Goal: Check status: Check status

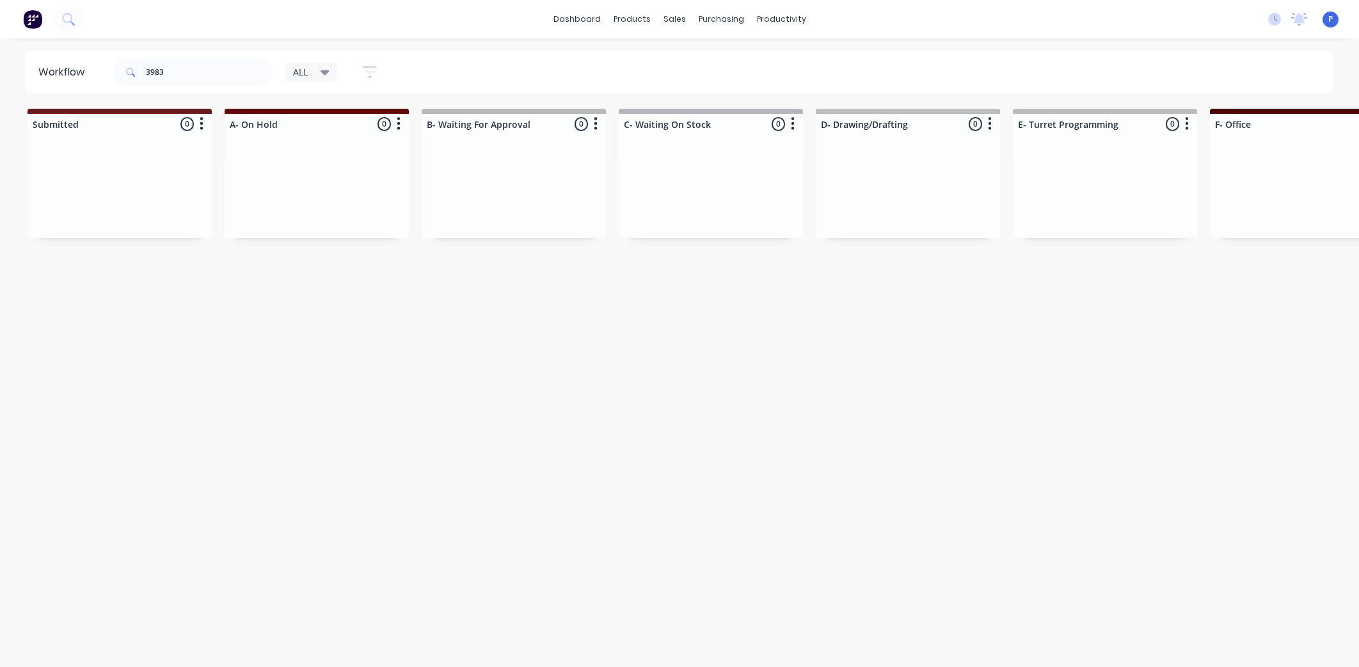
scroll to position [0, 2769]
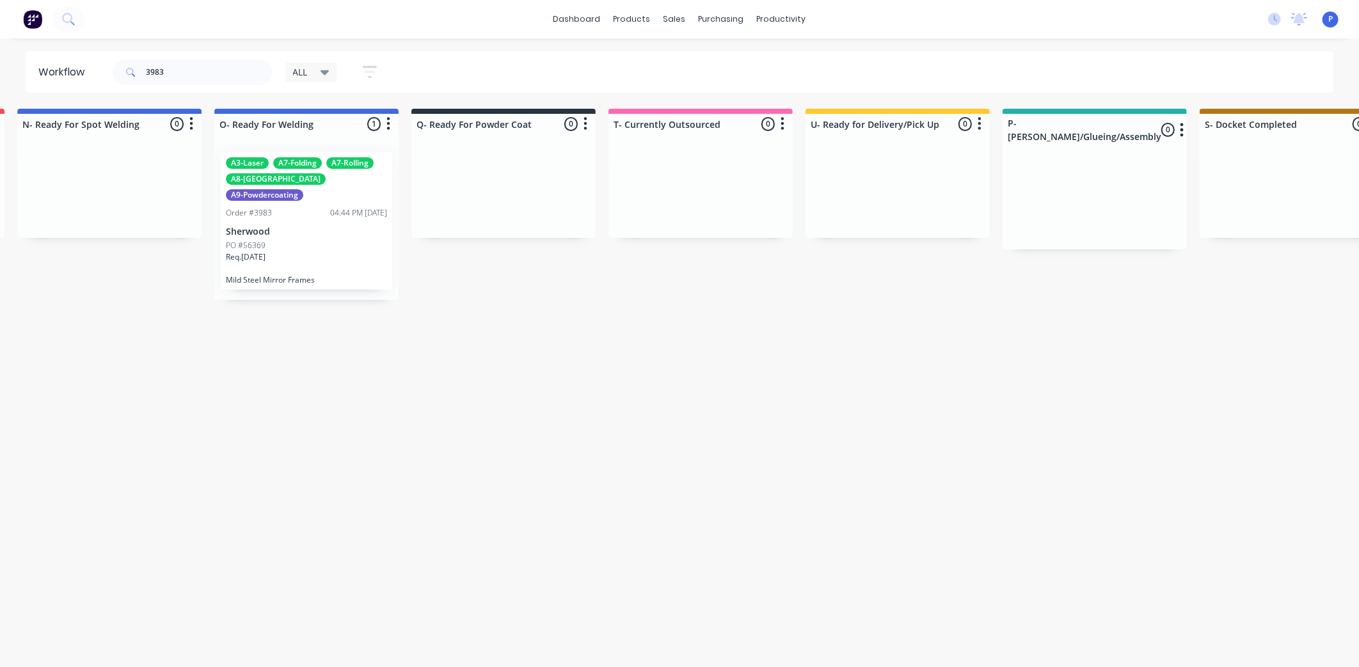
click at [202, 58] on div "3983" at bounding box center [193, 72] width 160 height 38
click at [200, 59] on input "3983" at bounding box center [209, 72] width 127 height 26
click at [195, 61] on input "3983" at bounding box center [209, 72] width 127 height 26
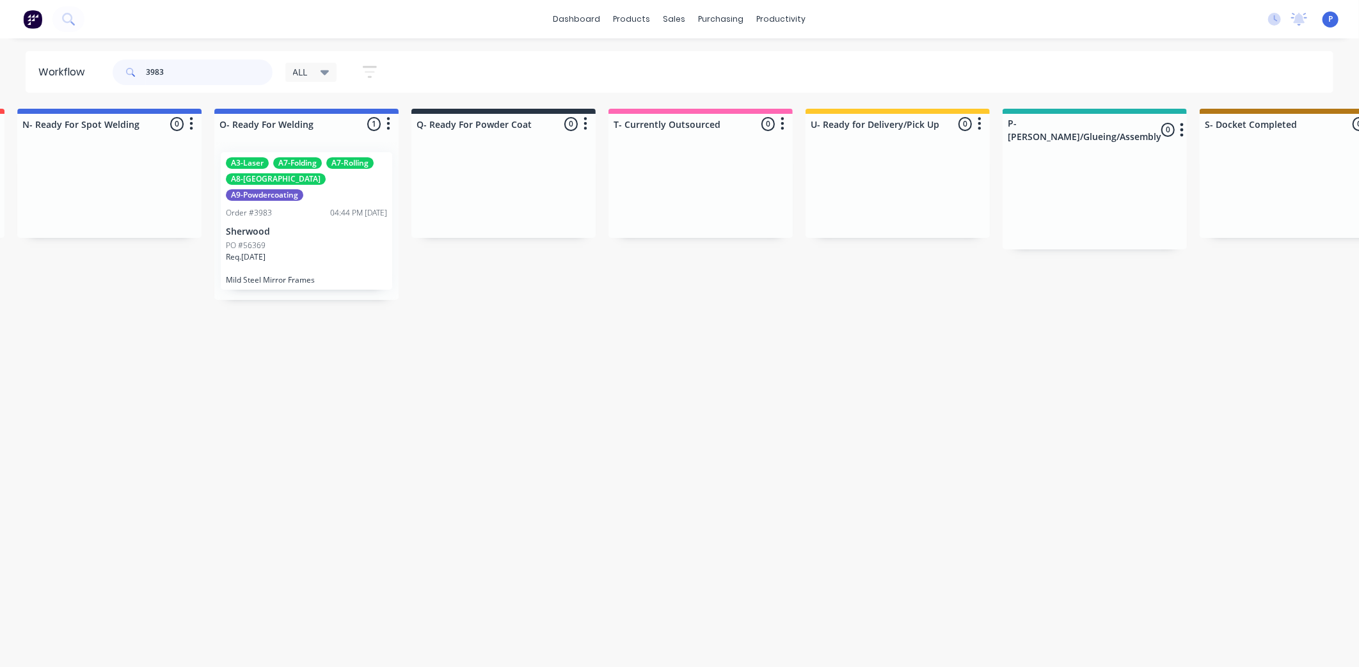
click at [188, 69] on input "3983" at bounding box center [209, 72] width 127 height 26
drag, startPoint x: 182, startPoint y: 72, endPoint x: 154, endPoint y: 77, distance: 28.5
click at [154, 77] on input "3983" at bounding box center [209, 72] width 127 height 26
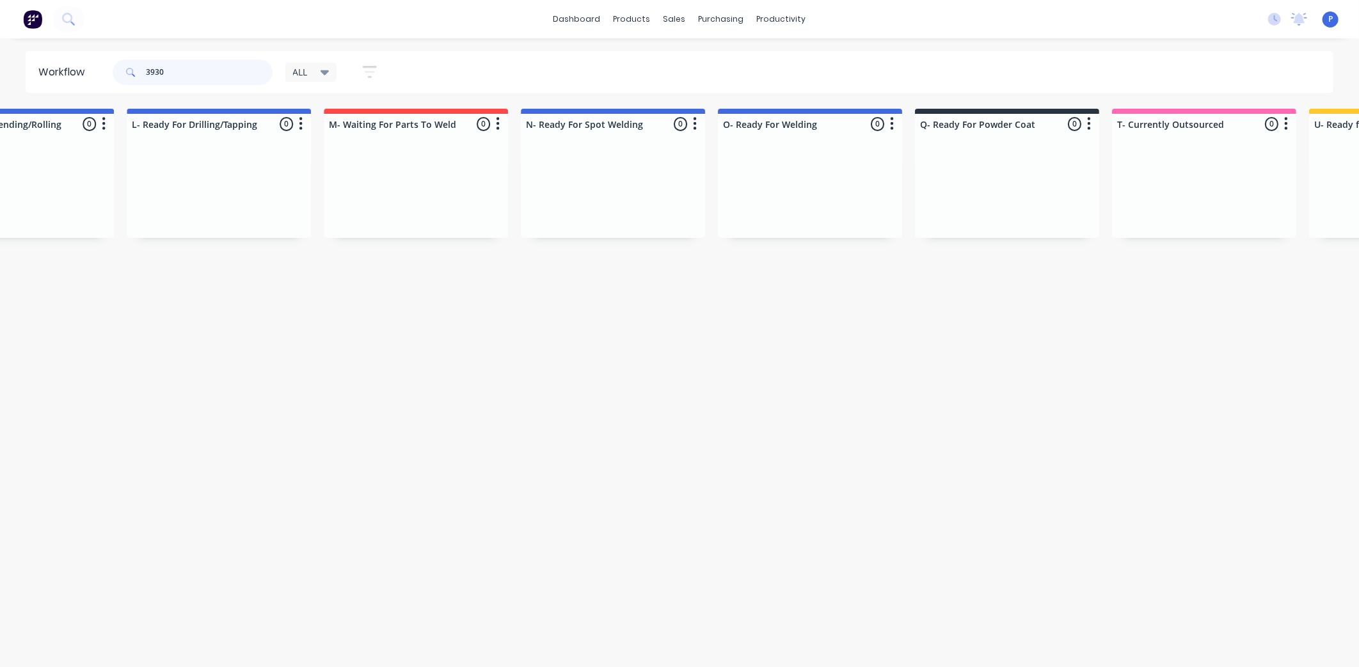
scroll to position [0, 2268]
type input "3930"
drag, startPoint x: 968, startPoint y: 665, endPoint x: 987, endPoint y: 670, distance: 19.1
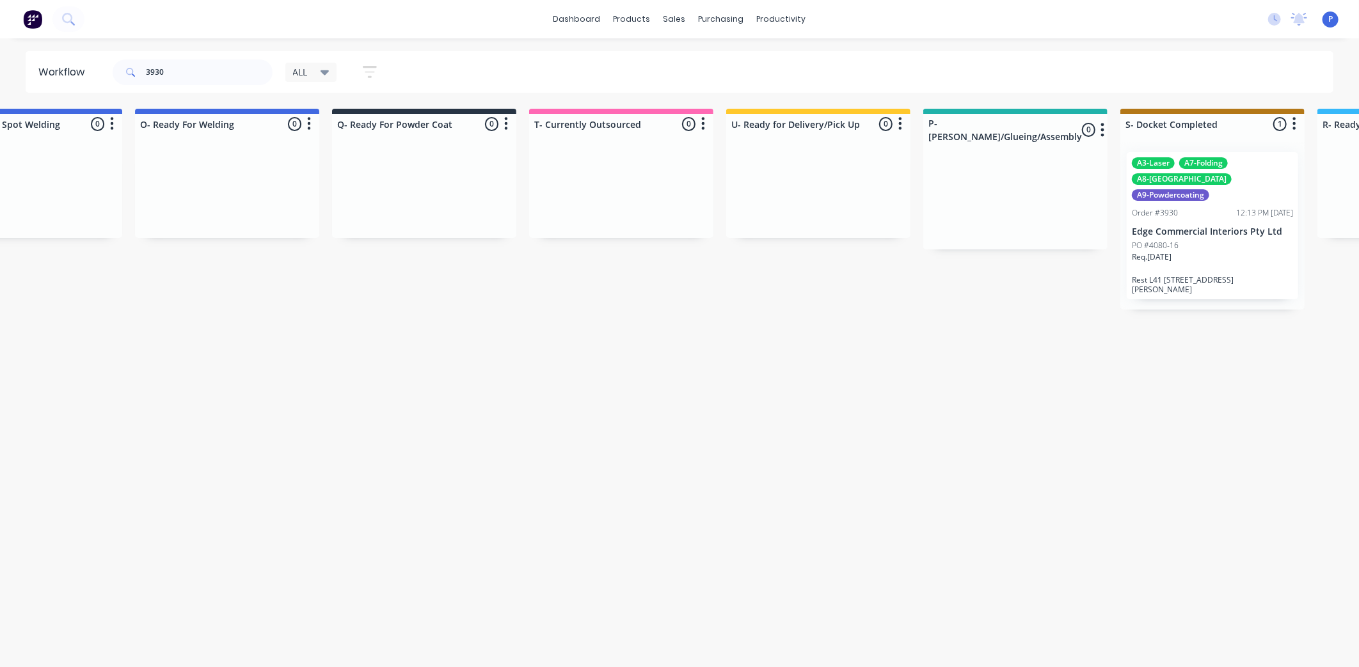
scroll to position [0, 3187]
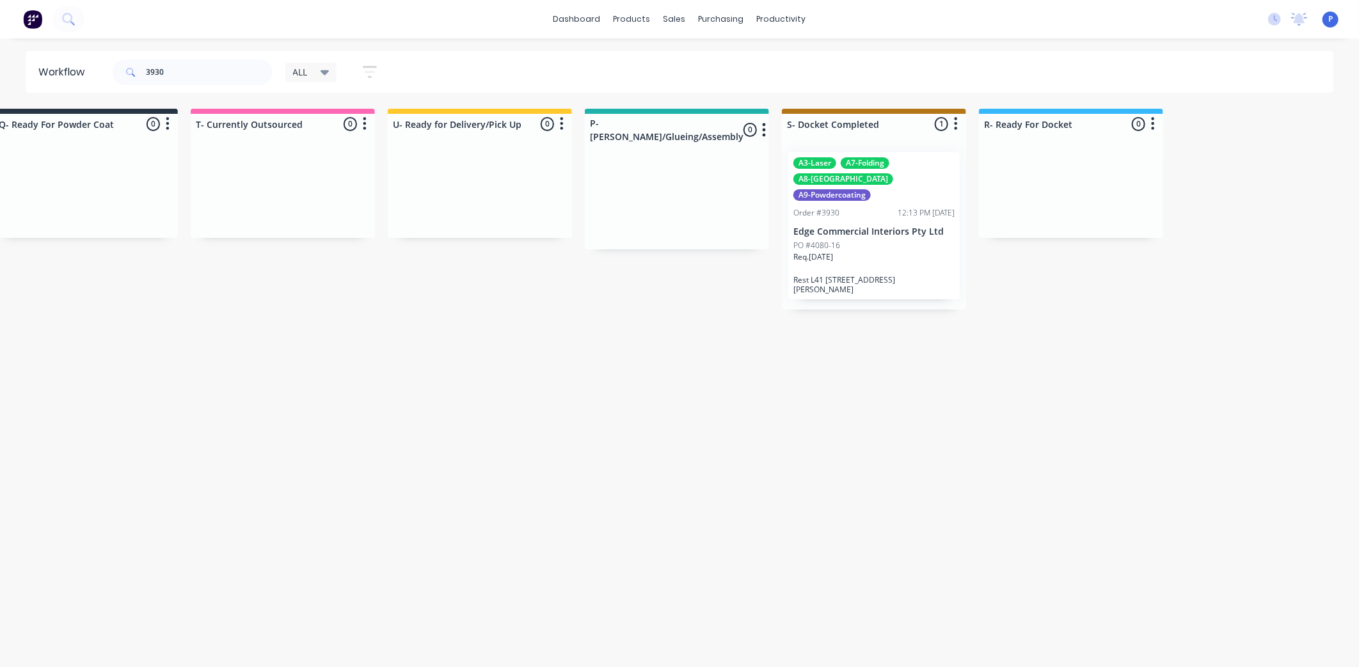
click at [923, 257] on div "A3-Laser A7-Folding A8-Welding A9-Powdercoating Order #3930 12:13 PM [DATE] Edg…" at bounding box center [873, 225] width 171 height 147
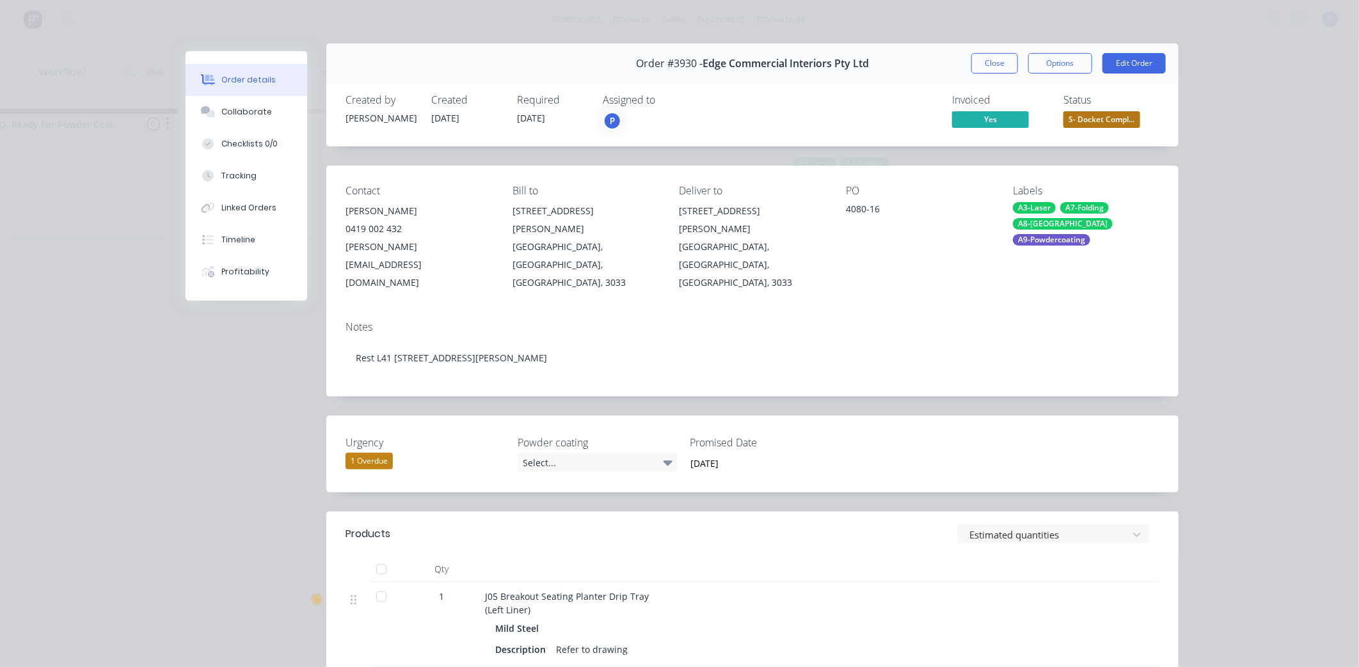
scroll to position [8, 0]
click at [391, 556] on div at bounding box center [387, 569] width 32 height 26
click at [381, 556] on div at bounding box center [382, 569] width 26 height 26
click at [251, 174] on button "Tracking" at bounding box center [247, 176] width 122 height 32
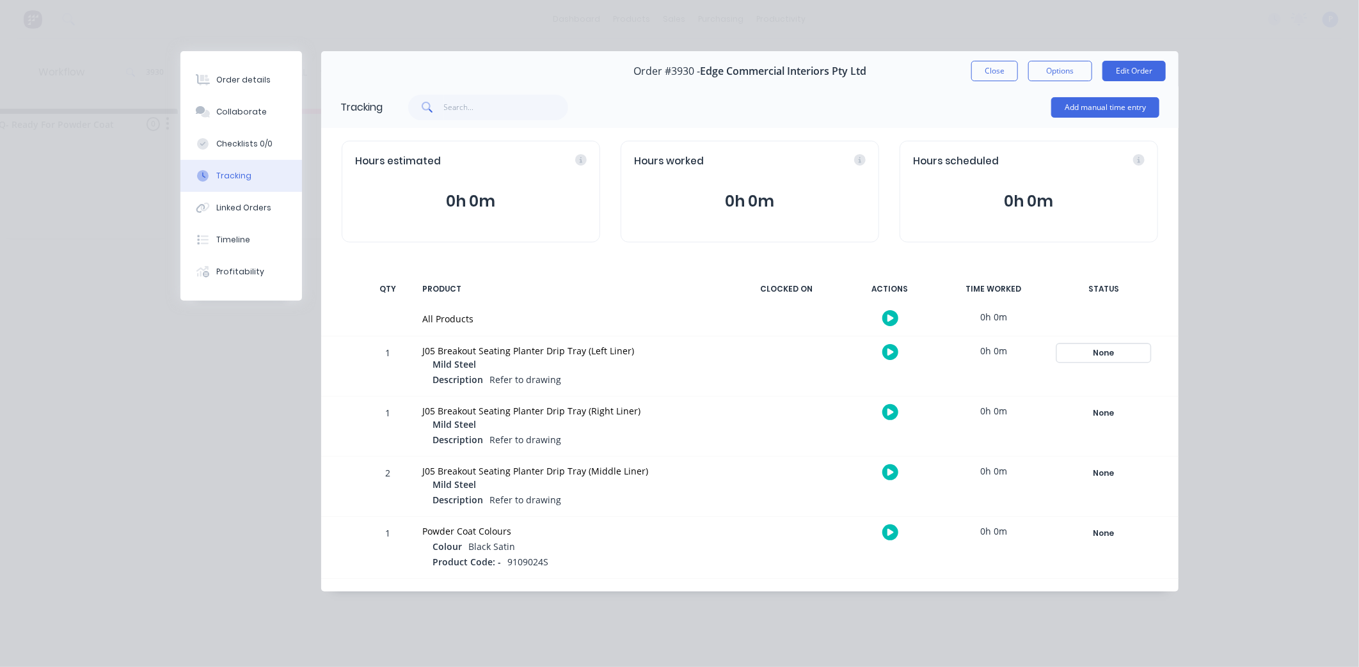
click at [1125, 352] on div "None" at bounding box center [1104, 353] width 92 height 17
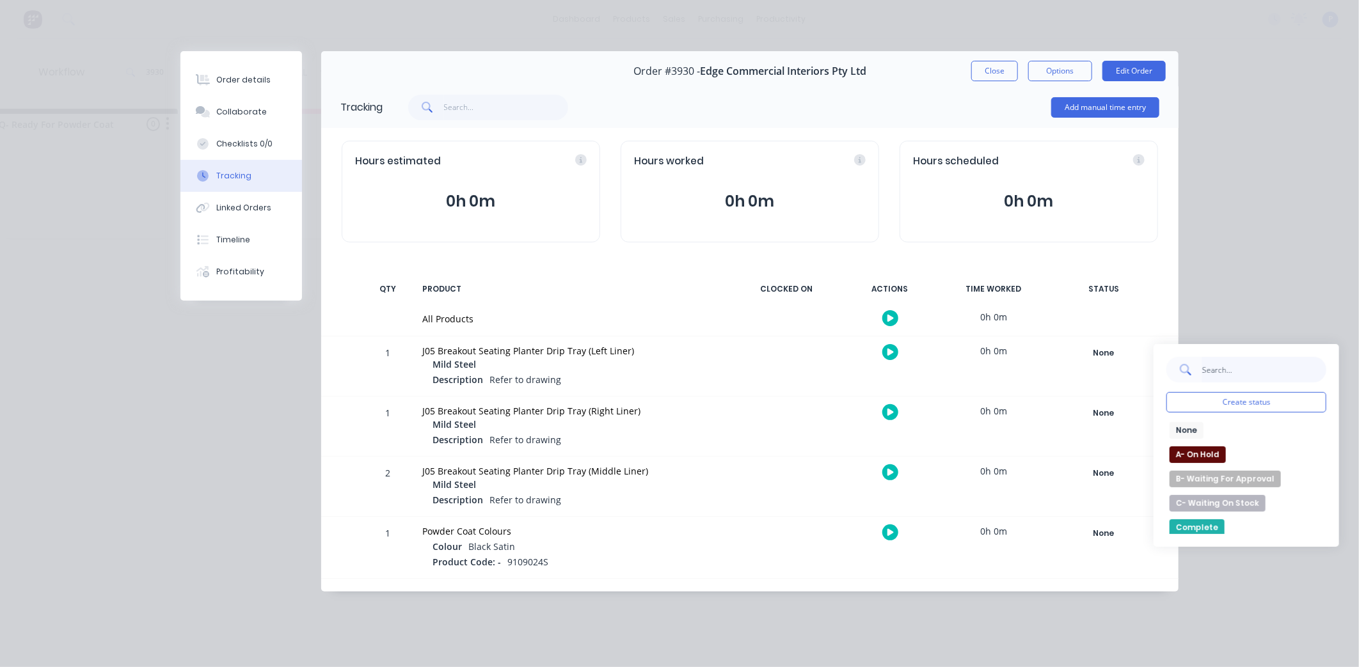
drag, startPoint x: 1204, startPoint y: 367, endPoint x: 1216, endPoint y: 369, distance: 11.7
click at [1205, 367] on input "text" at bounding box center [1263, 370] width 125 height 26
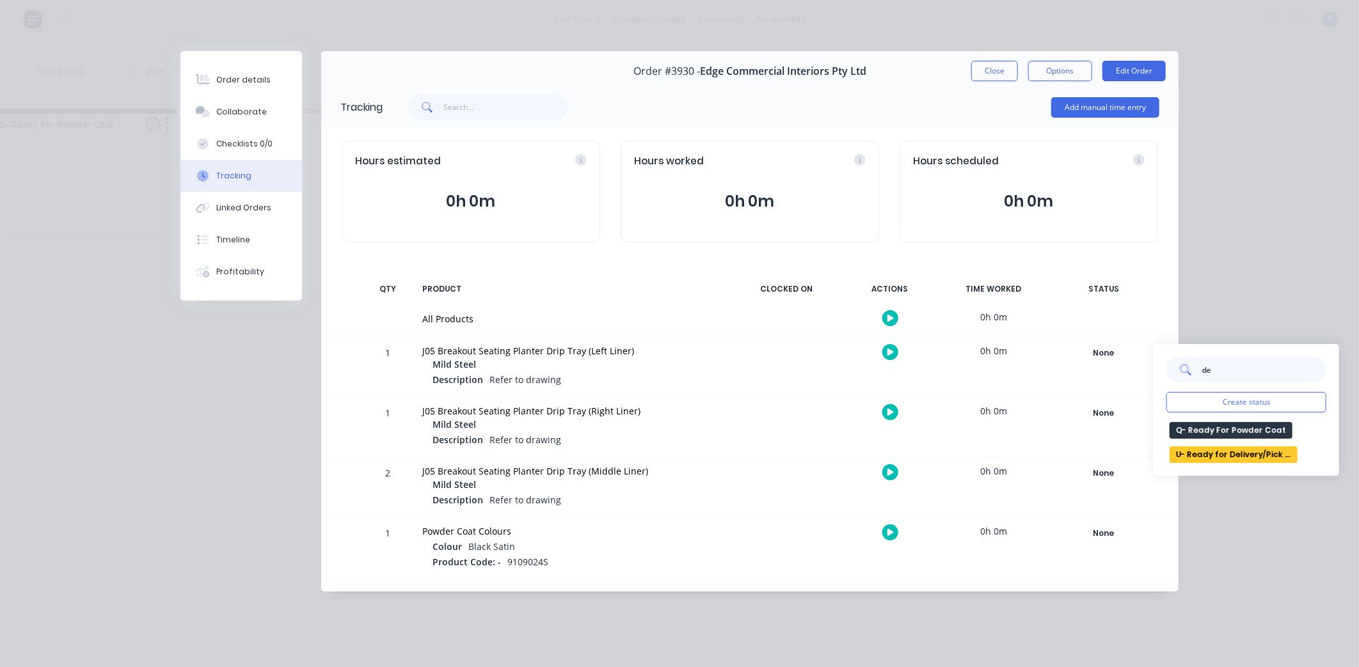
type input "de"
click at [1256, 452] on button "U- Ready for Delivery/Pick Up" at bounding box center [1233, 455] width 128 height 17
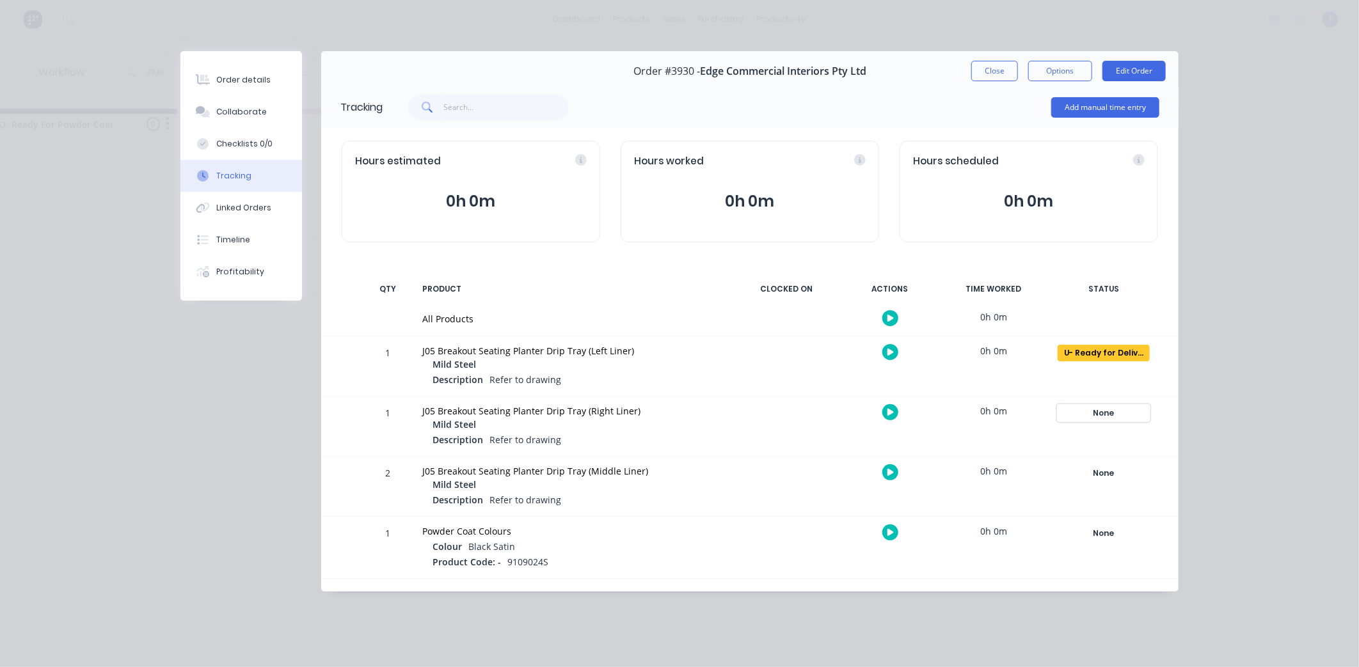
click at [1114, 410] on div "None" at bounding box center [1104, 413] width 92 height 17
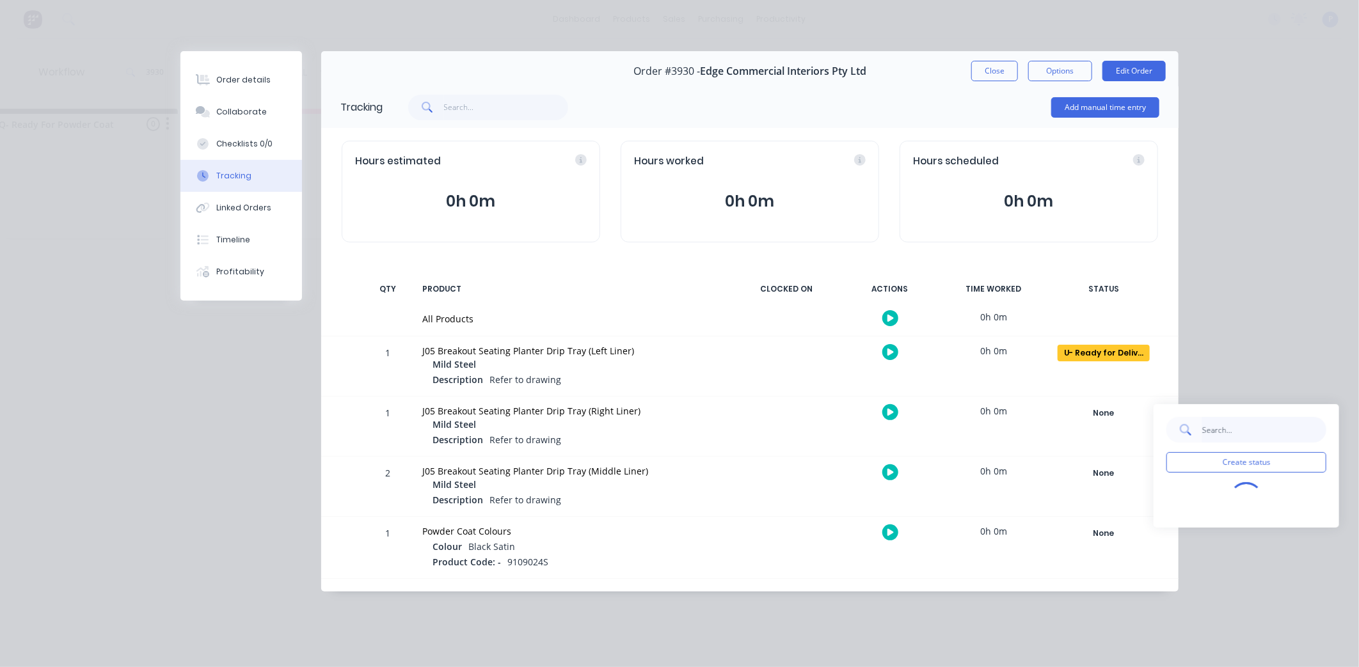
click at [1232, 423] on input "text" at bounding box center [1263, 430] width 125 height 26
type input "de"
click at [1230, 511] on button "U- Ready for Delivery/Pick Up" at bounding box center [1233, 515] width 128 height 17
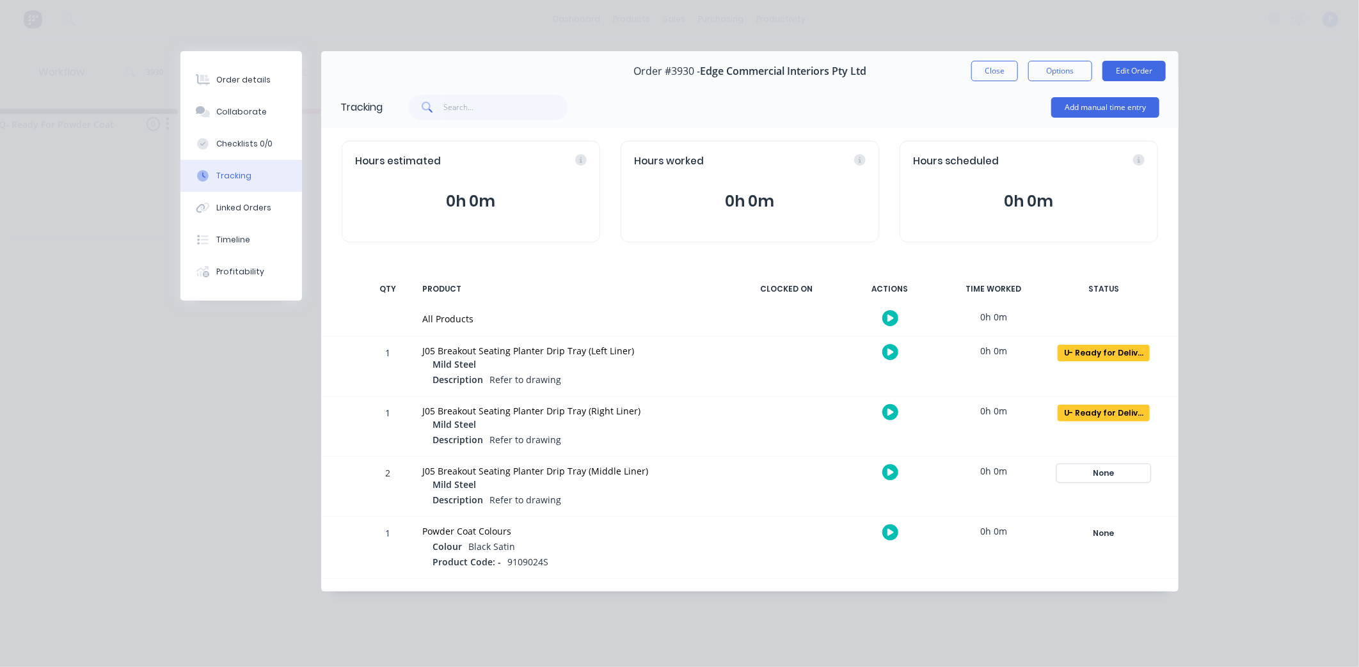
click at [1098, 476] on div "None" at bounding box center [1104, 473] width 92 height 17
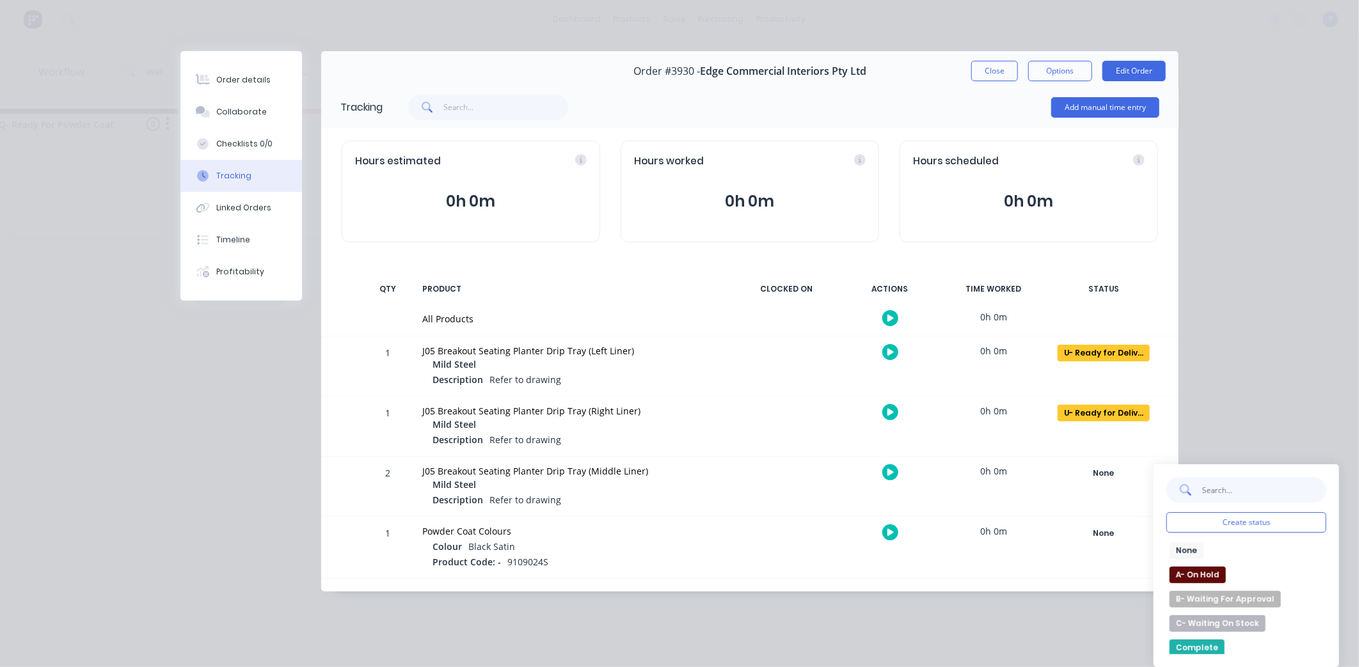
click at [1273, 489] on input "text" at bounding box center [1263, 490] width 125 height 26
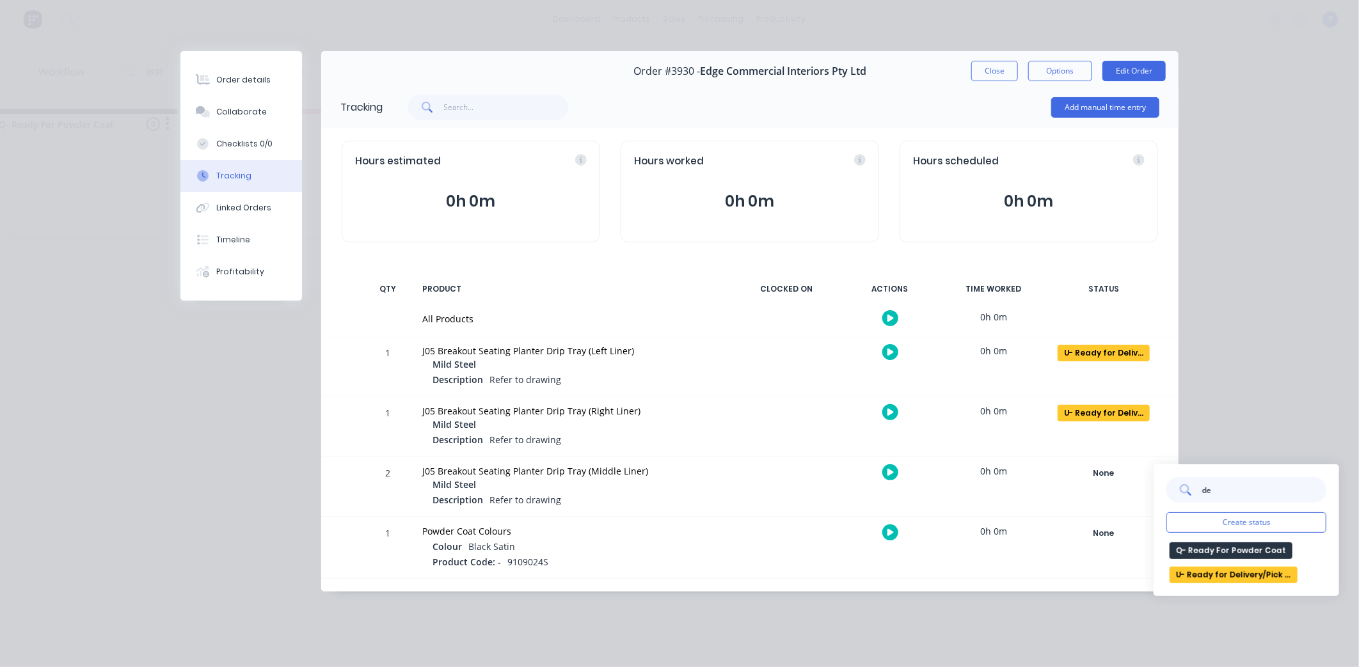
type input "de"
click at [1251, 572] on button "U- Ready for Delivery/Pick Up" at bounding box center [1233, 575] width 128 height 17
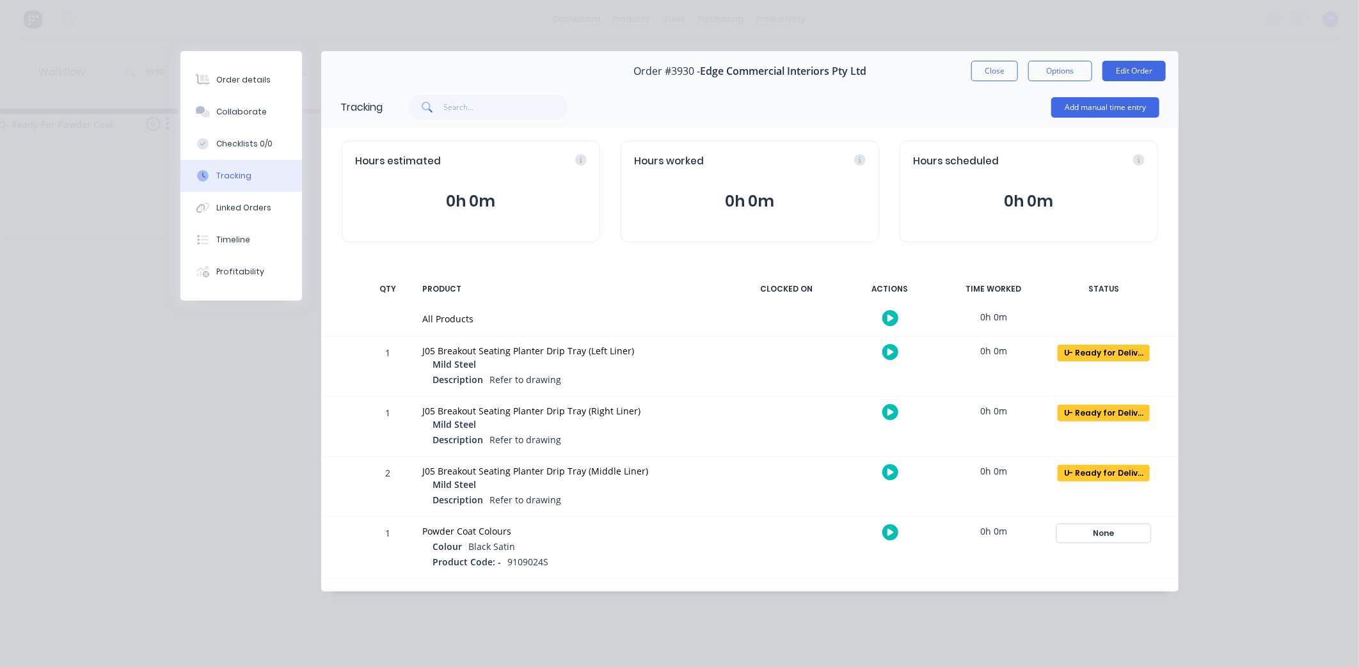
click at [1121, 539] on div "None" at bounding box center [1104, 533] width 92 height 17
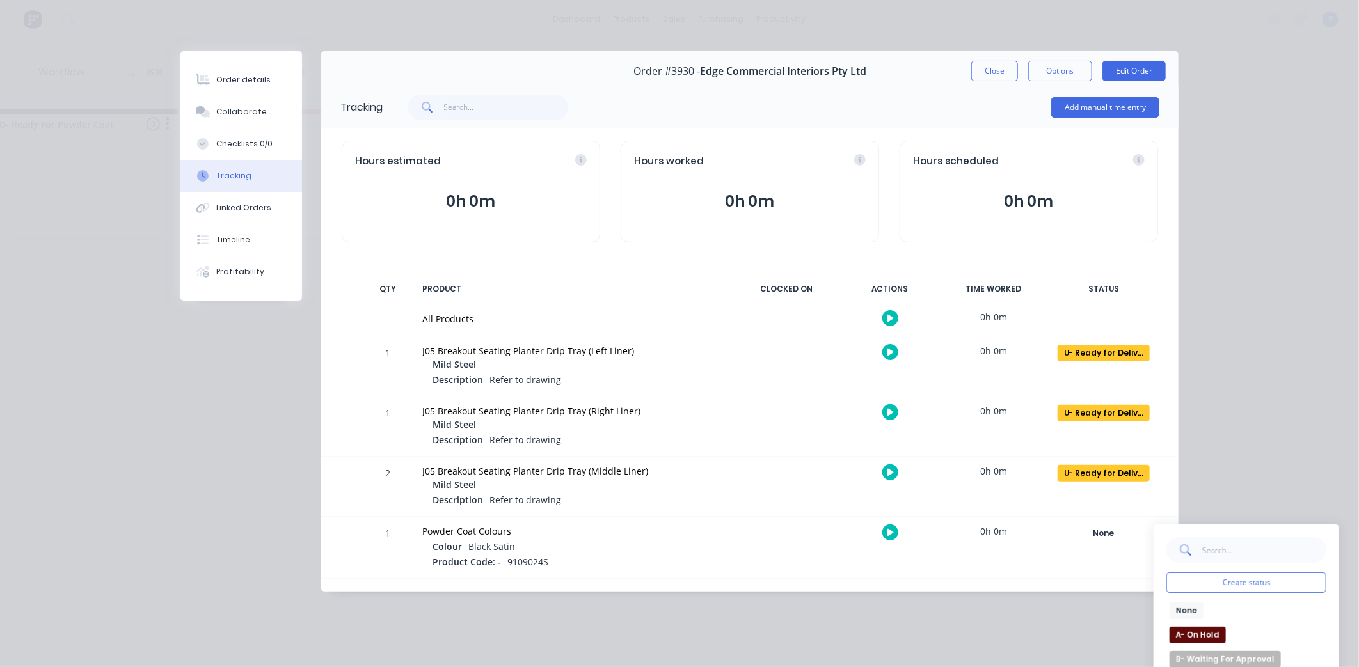
click at [974, 493] on div "2 J05 Breakout Seating Planter Drip Tray (Middle Liner) Mild Steel Description …" at bounding box center [749, 486] width 857 height 59
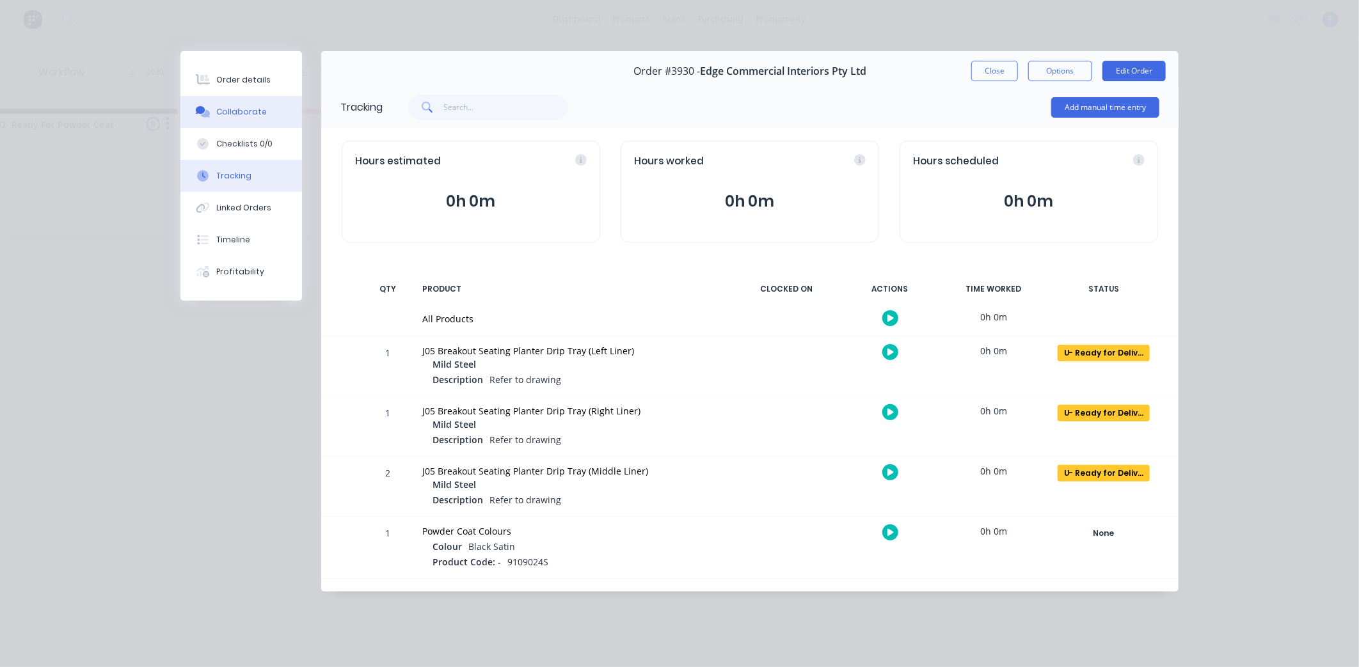
click at [240, 96] on button "Collaborate" at bounding box center [241, 112] width 122 height 32
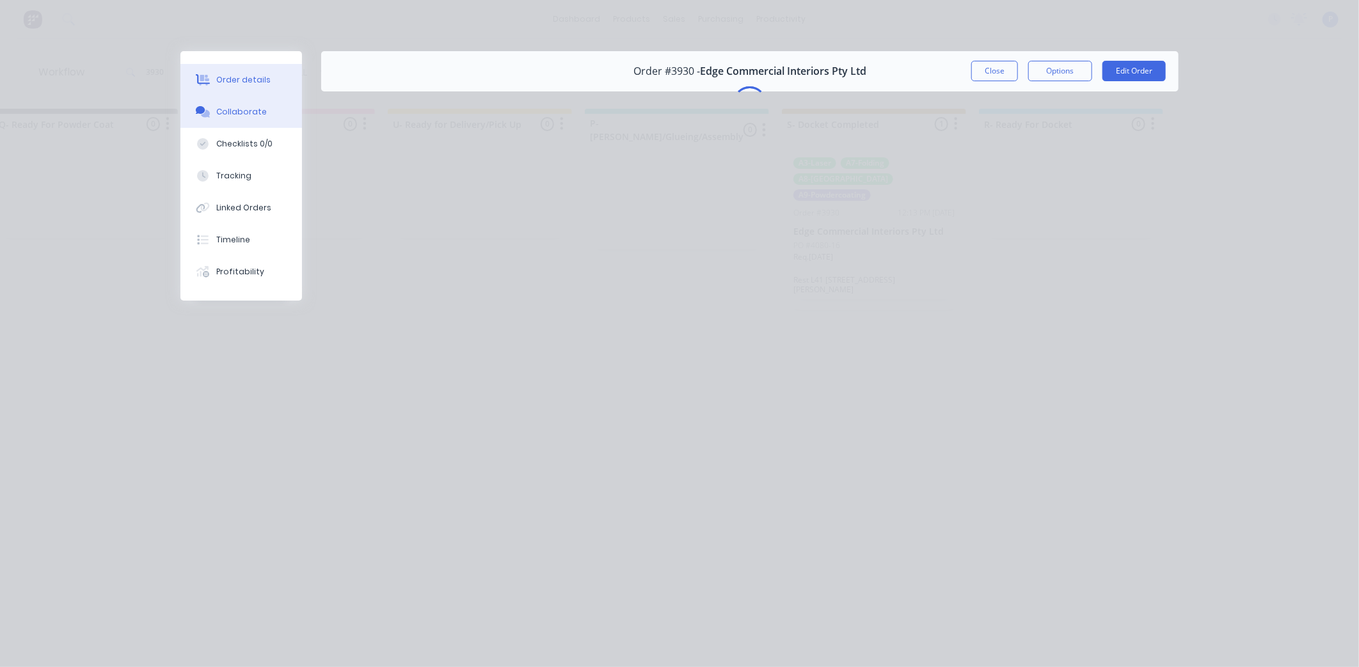
click at [251, 91] on button "Order details" at bounding box center [241, 80] width 122 height 32
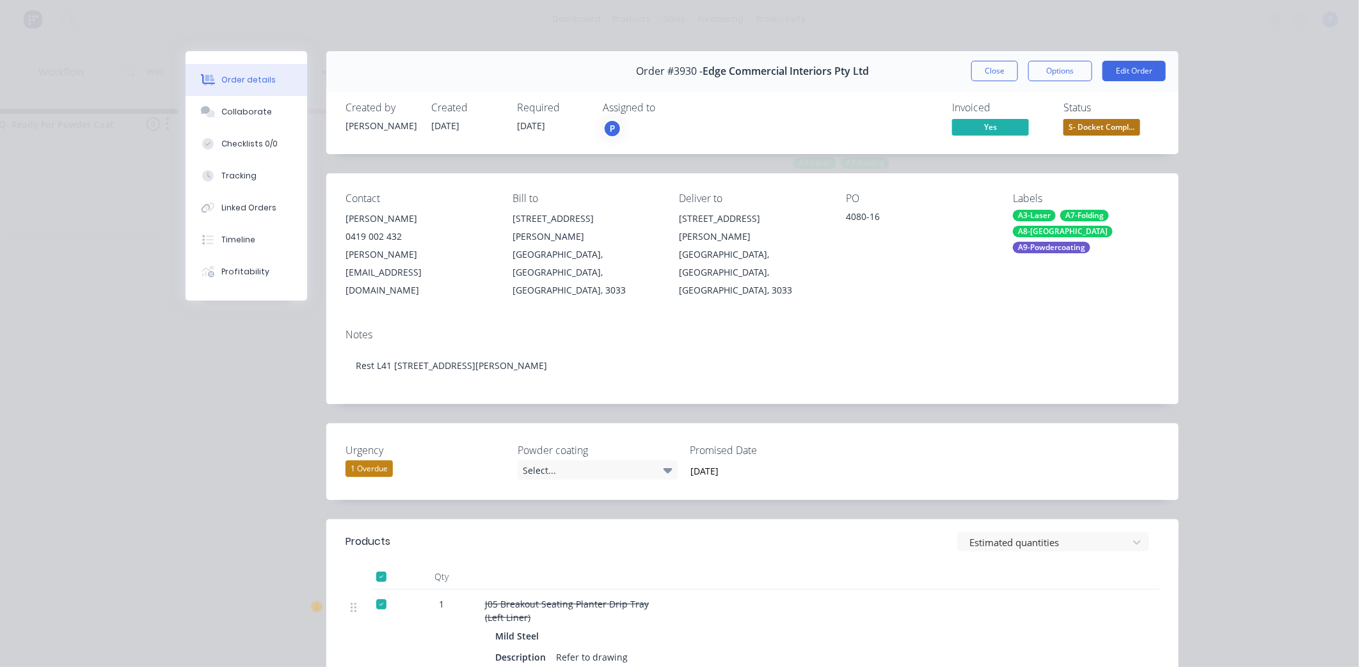
click at [1137, 129] on div "Status S- Docket Compl..." at bounding box center [1111, 120] width 96 height 37
click at [1088, 131] on span "S- Docket Compl..." at bounding box center [1101, 127] width 77 height 16
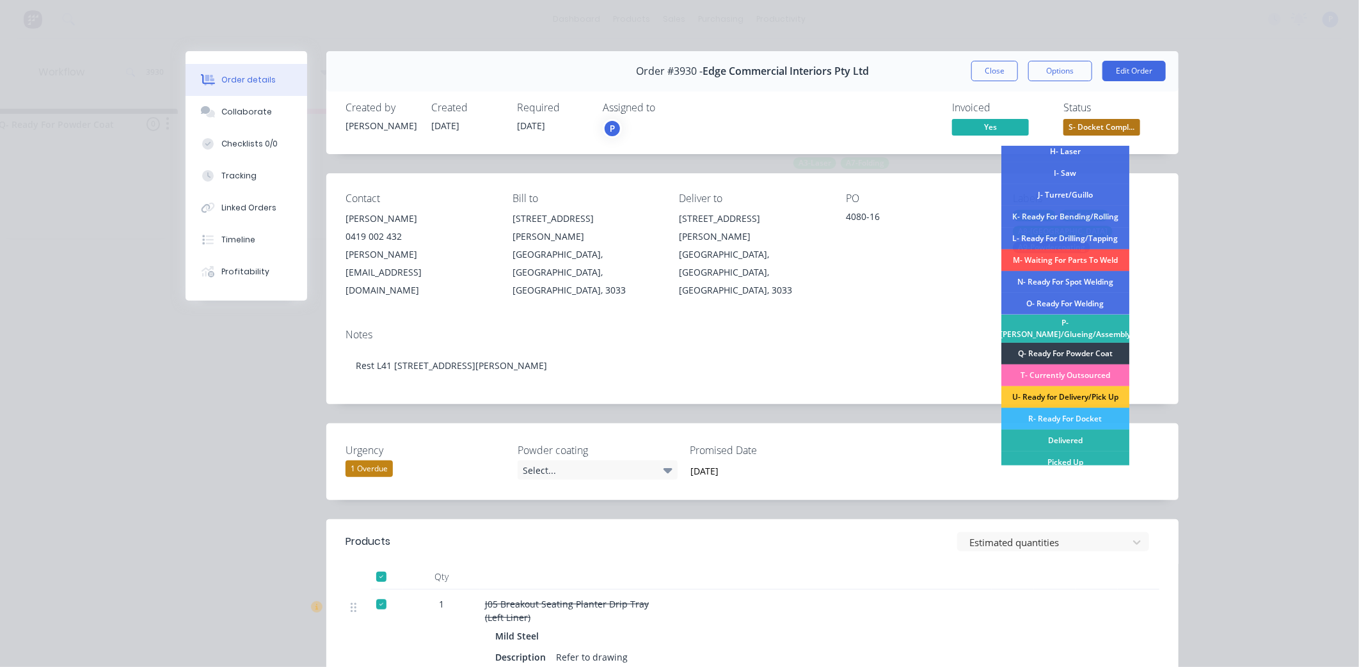
scroll to position [193, 0]
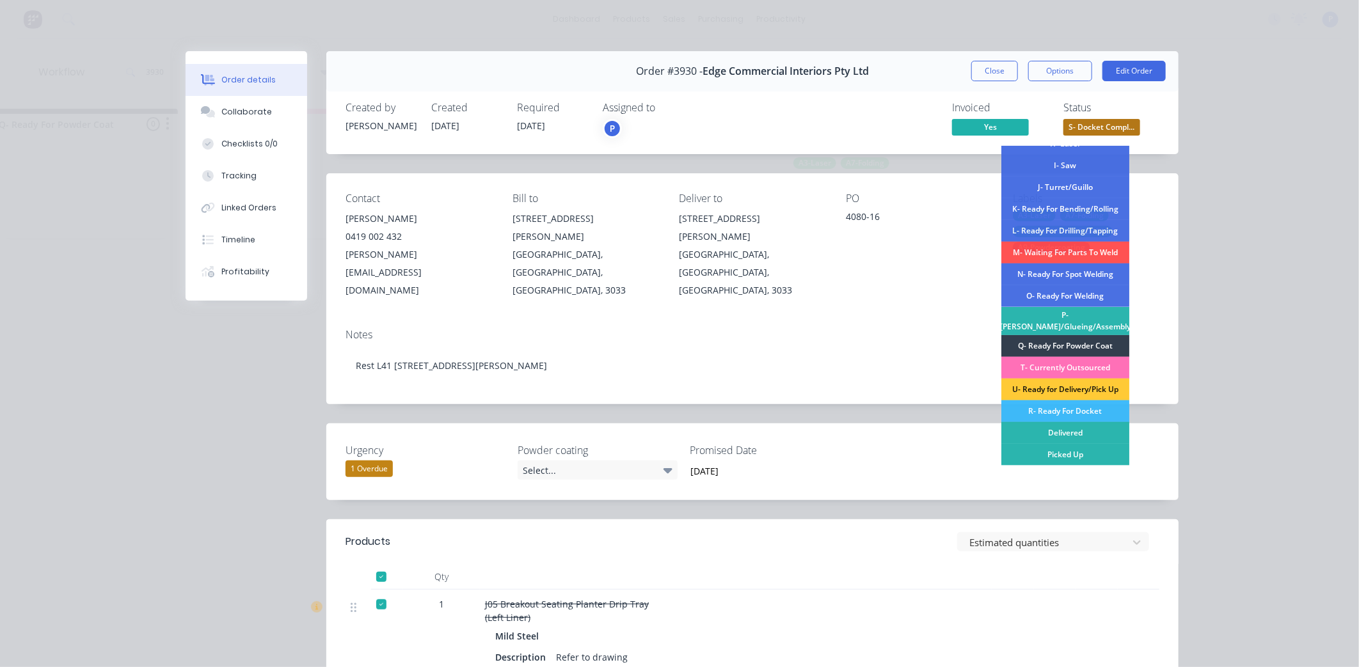
click at [1039, 386] on div "U- Ready for Delivery/Pick Up" at bounding box center [1065, 390] width 128 height 22
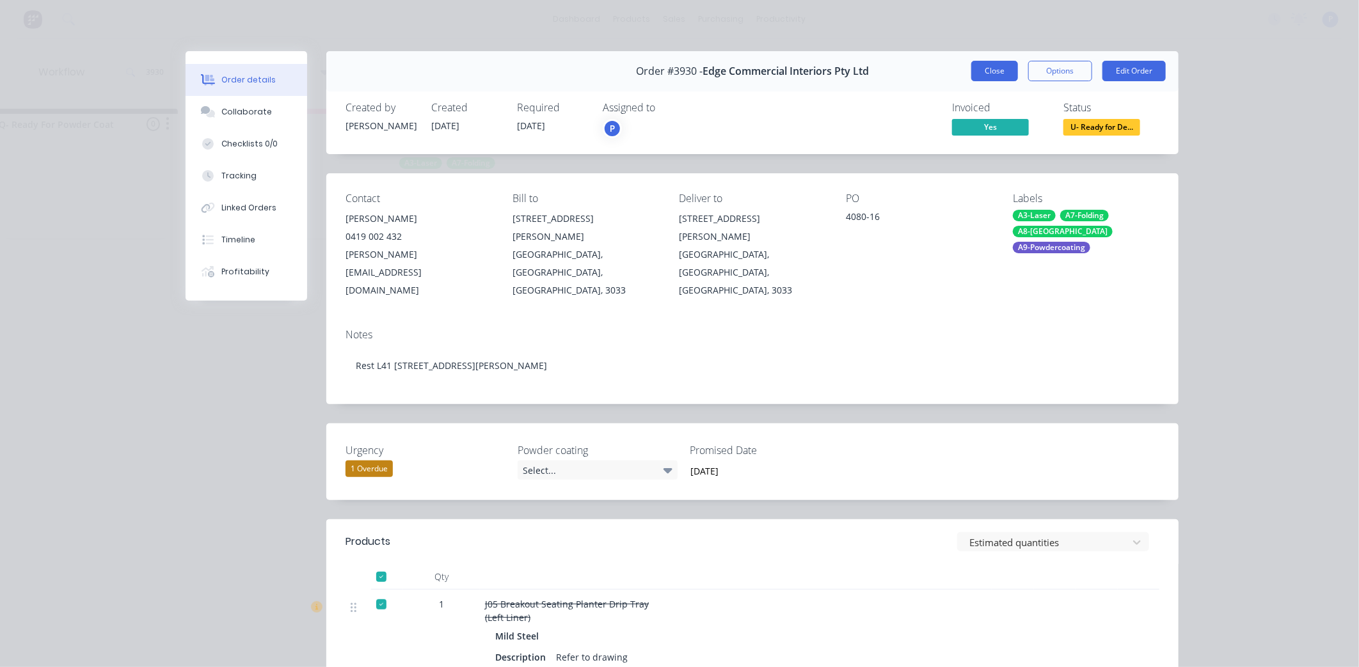
click at [973, 72] on button "Close" at bounding box center [994, 71] width 47 height 20
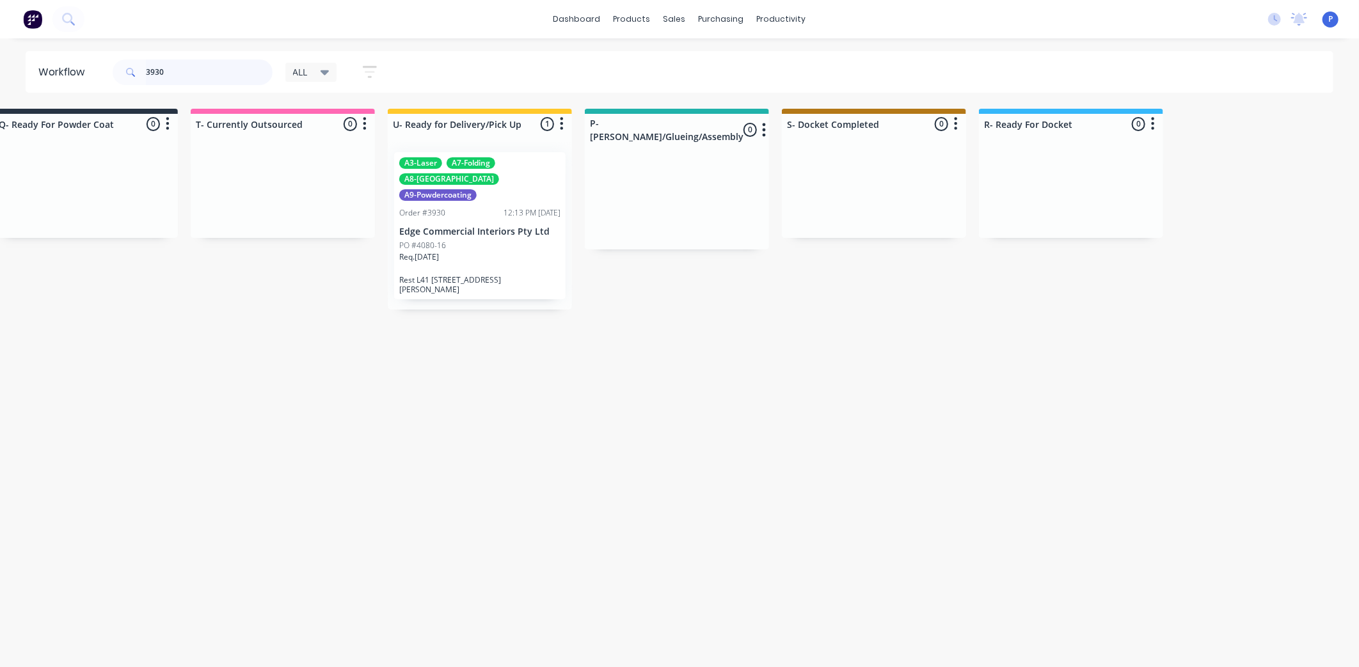
click at [175, 74] on input "3930" at bounding box center [209, 72] width 127 height 26
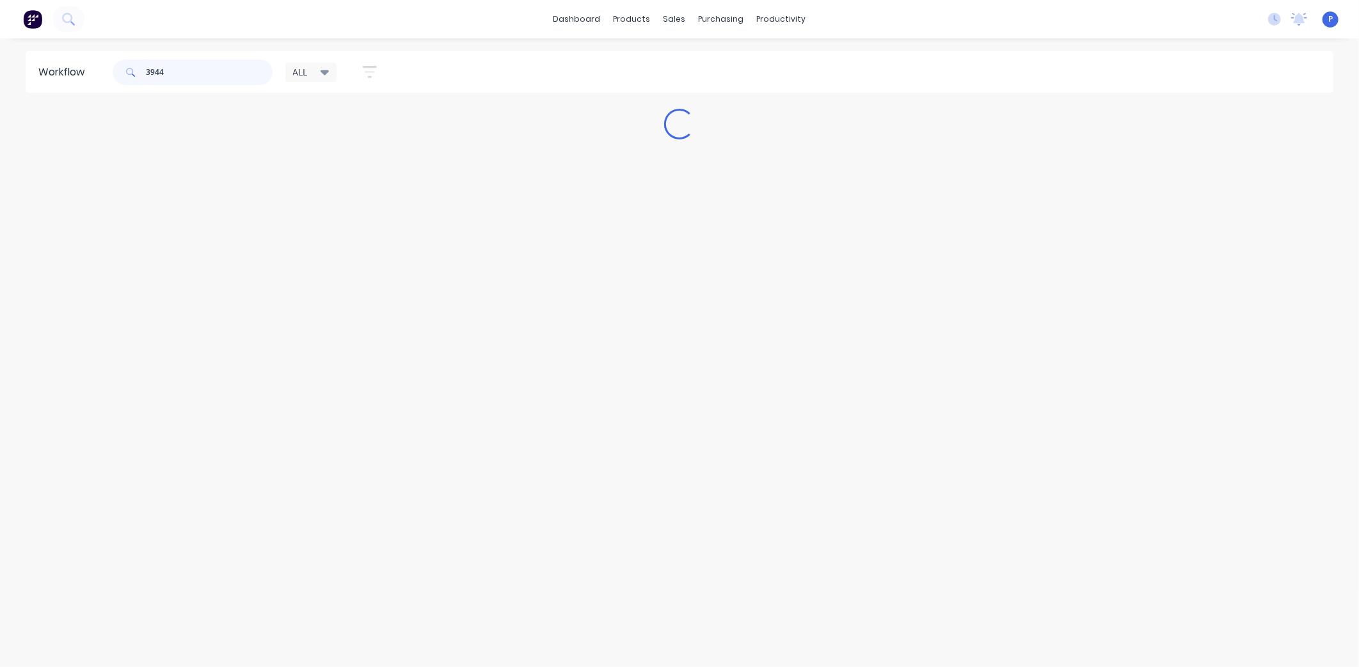
scroll to position [0, 0]
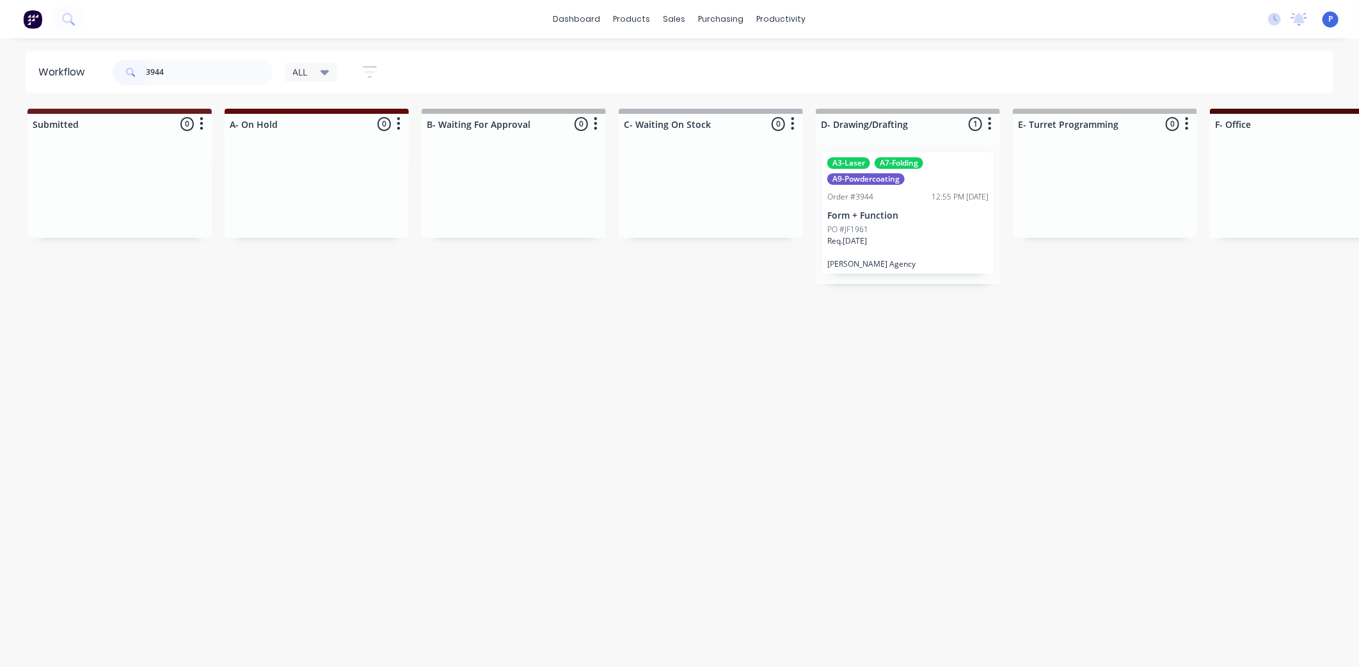
click at [879, 205] on div "A3-Laser A7-Folding A9-Powdercoating Order #3944 12:55 PM [DATE] Form + Functio…" at bounding box center [907, 213] width 171 height 122
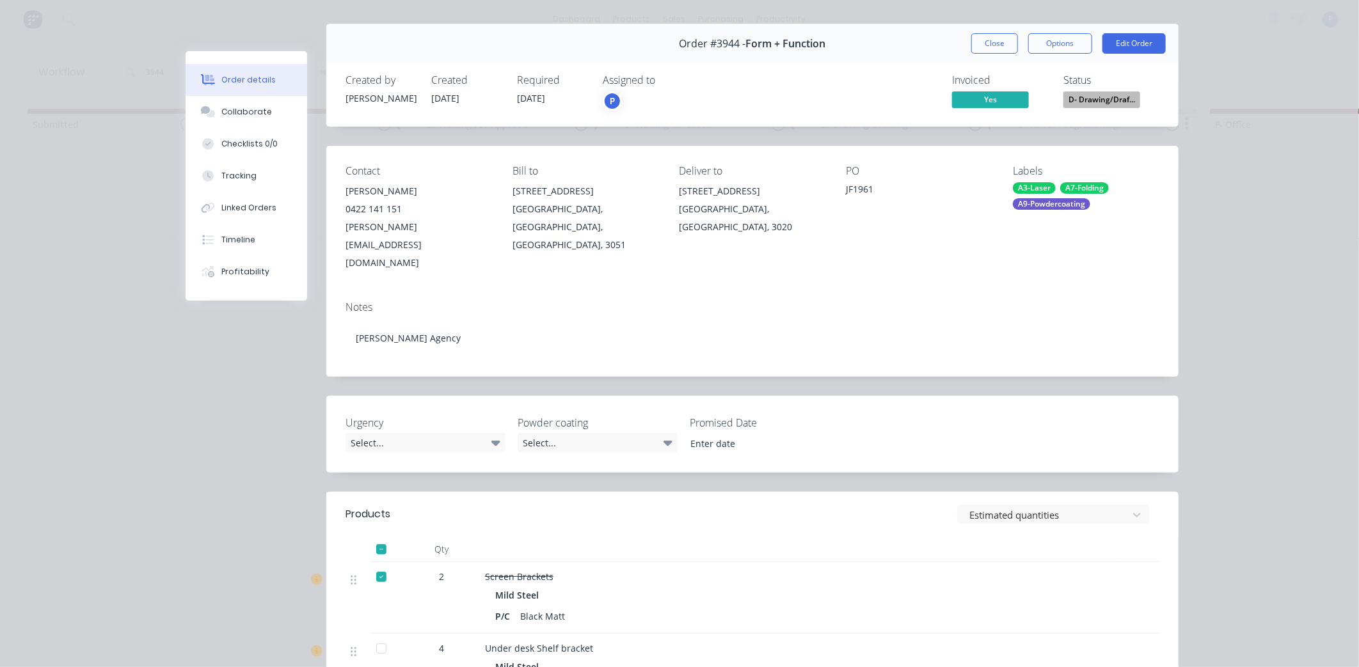
scroll to position [24, 0]
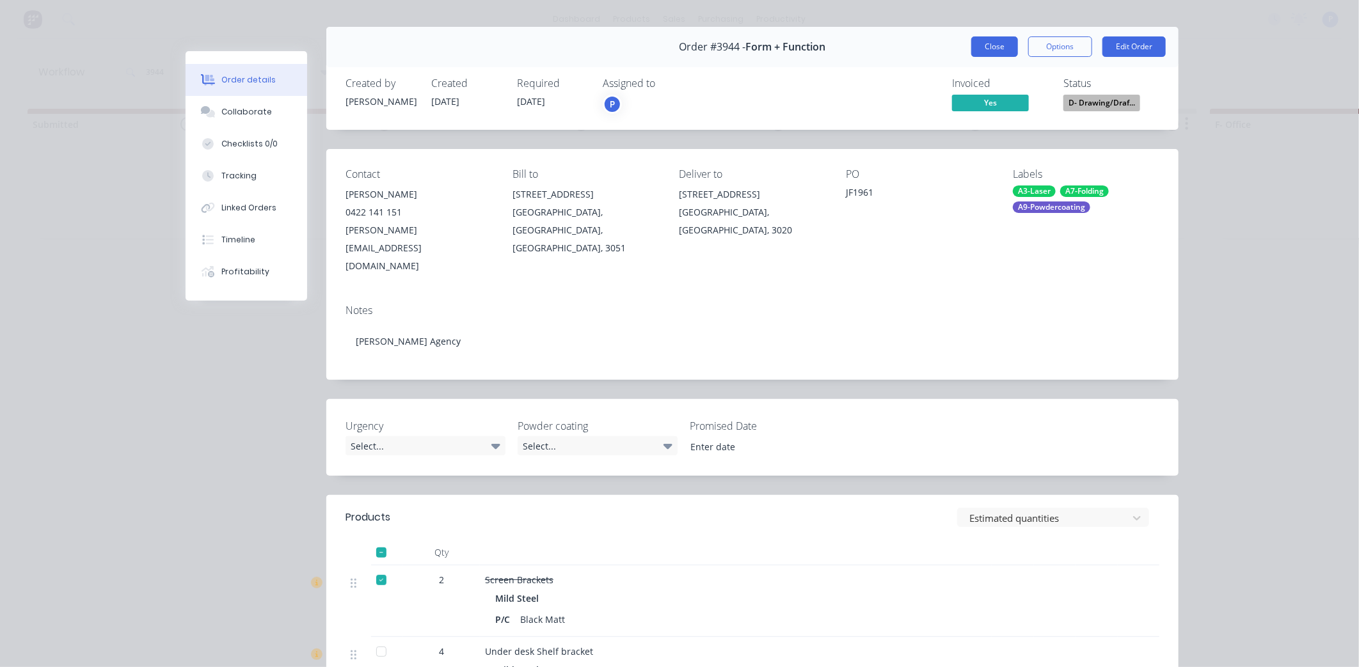
click at [1006, 49] on button "Close" at bounding box center [994, 46] width 47 height 20
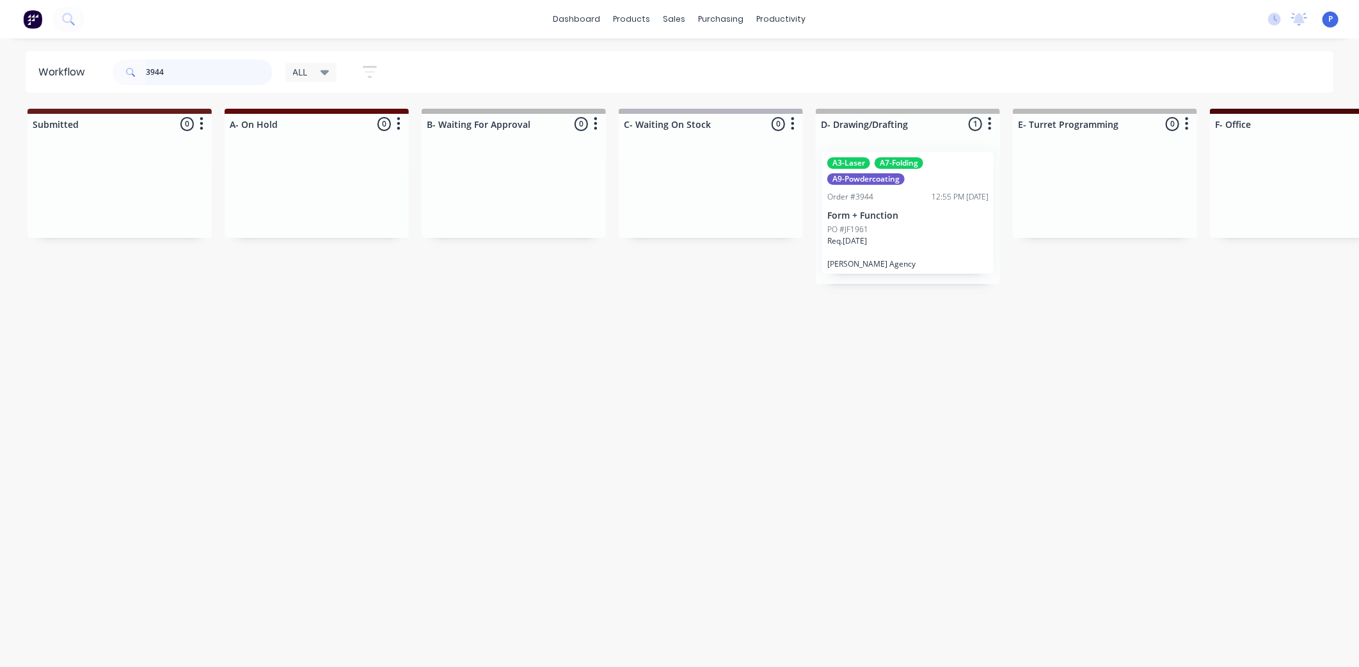
click at [201, 65] on input "3944" at bounding box center [209, 72] width 127 height 26
type input "3"
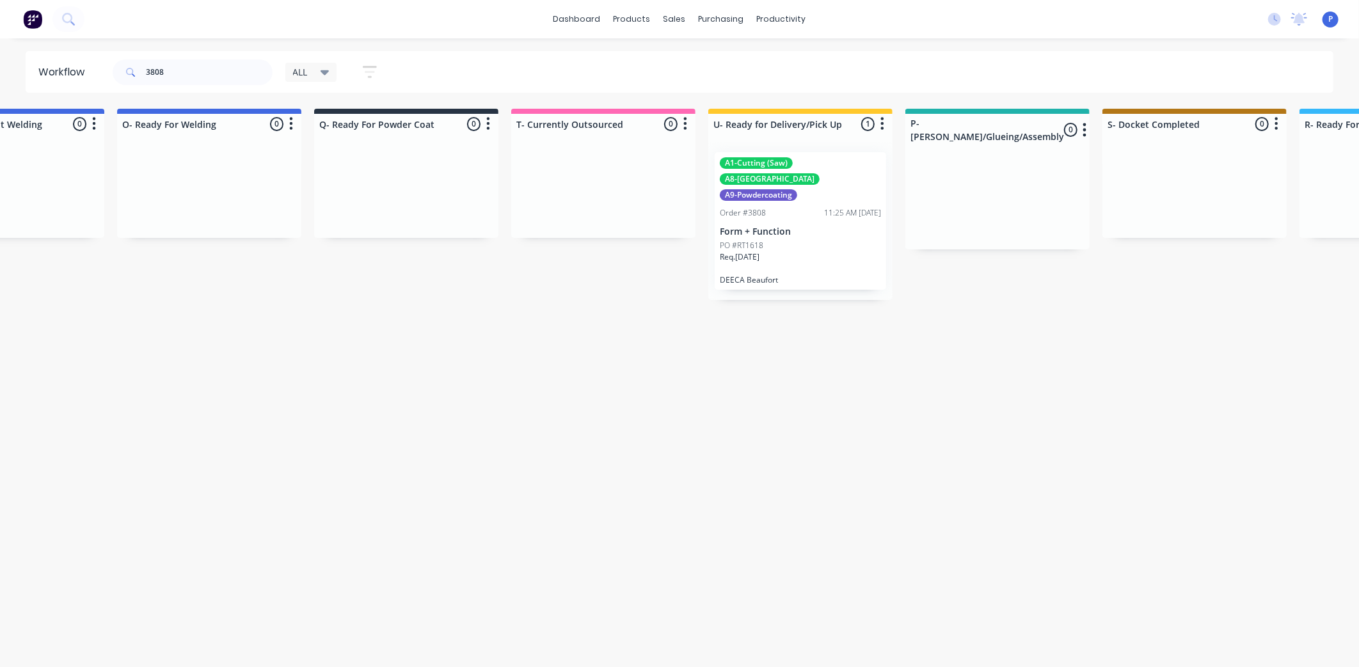
scroll to position [0, 2992]
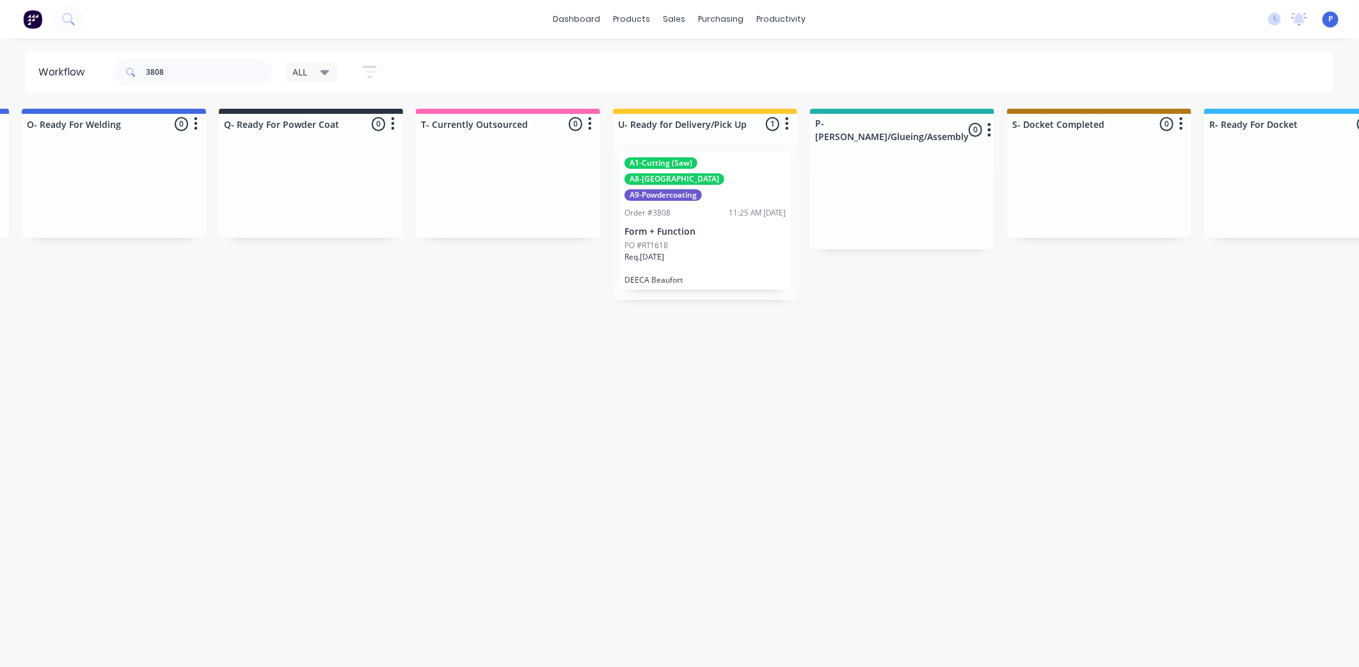
drag, startPoint x: 315, startPoint y: 303, endPoint x: 381, endPoint y: 324, distance: 69.2
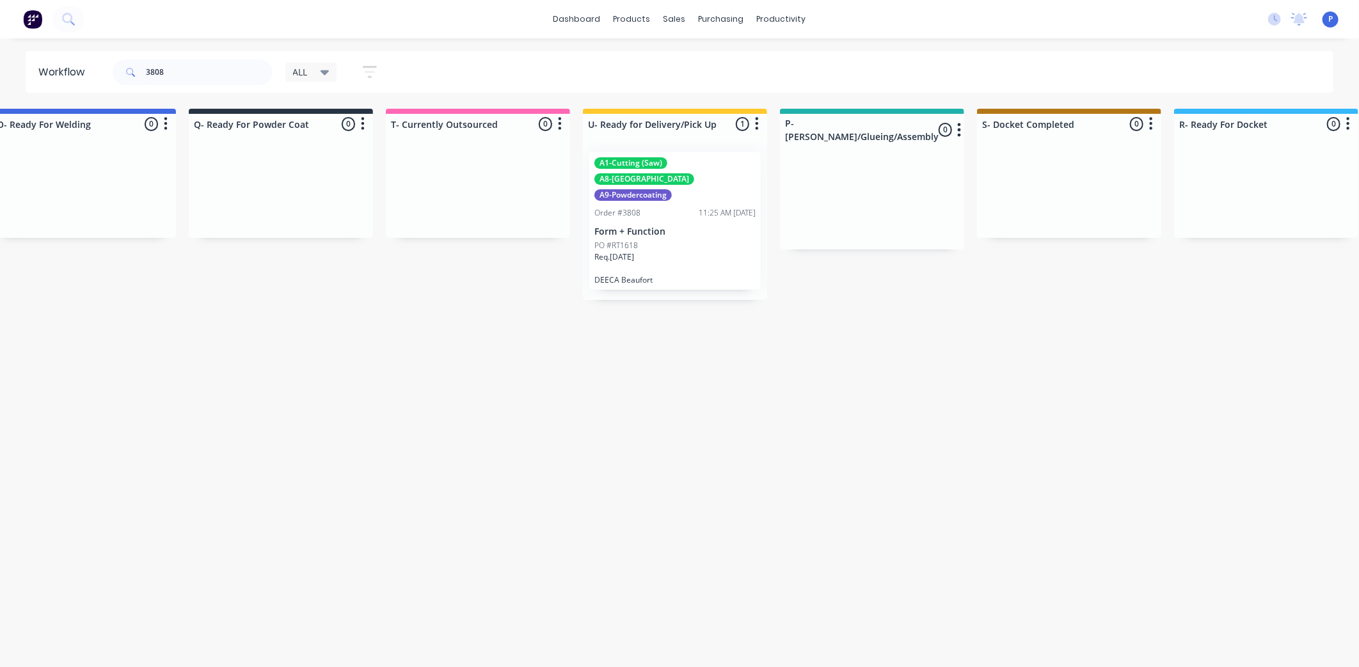
click at [682, 226] on p "Form + Function" at bounding box center [674, 231] width 161 height 11
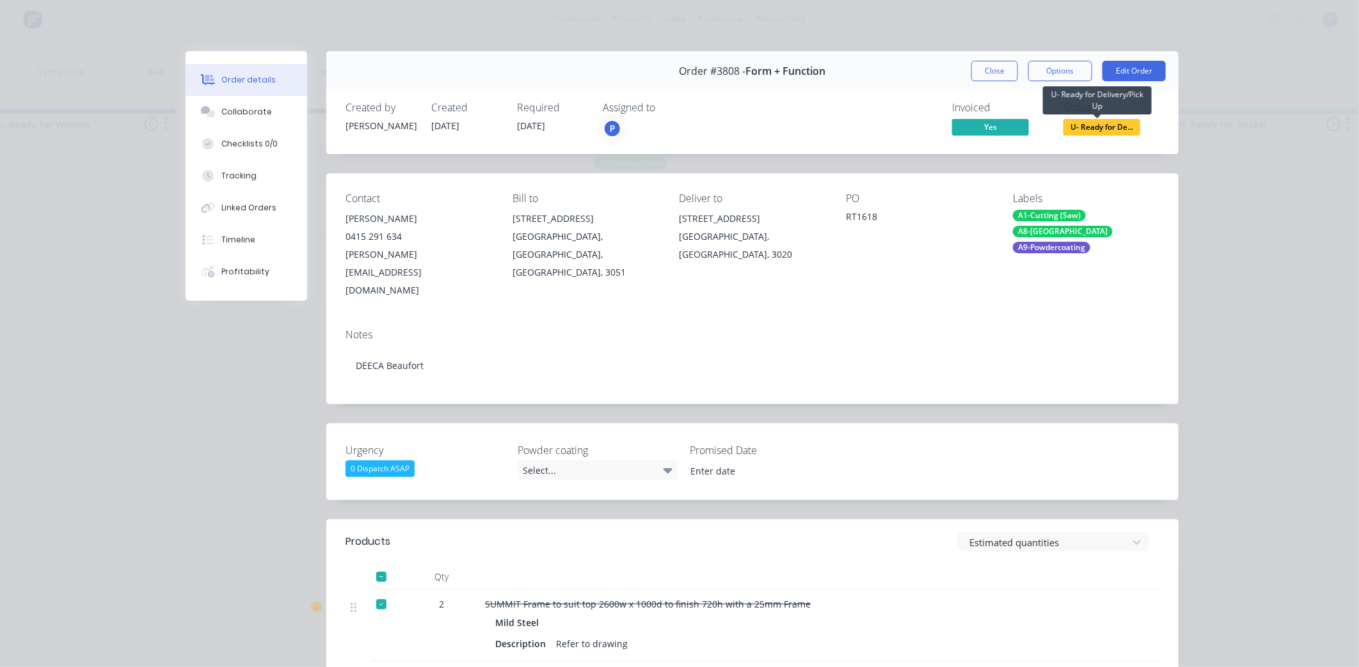
click at [1088, 129] on span "U- Ready for De..." at bounding box center [1101, 127] width 77 height 16
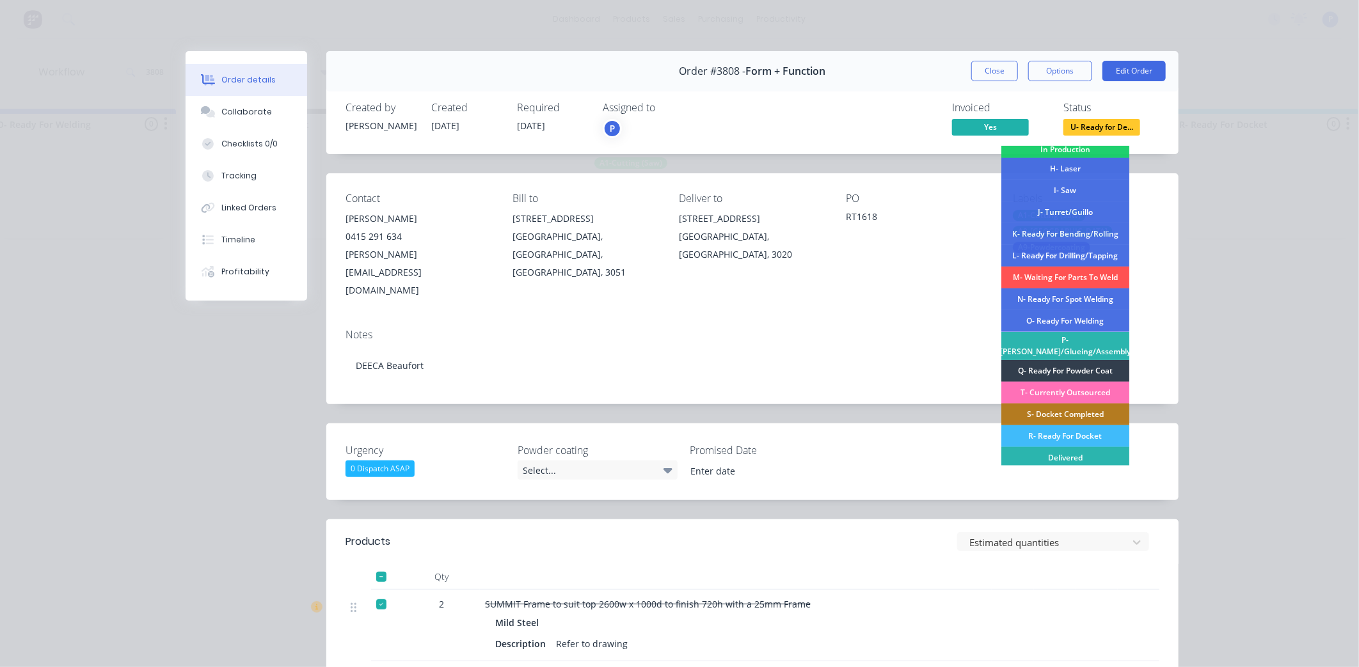
scroll to position [187, 0]
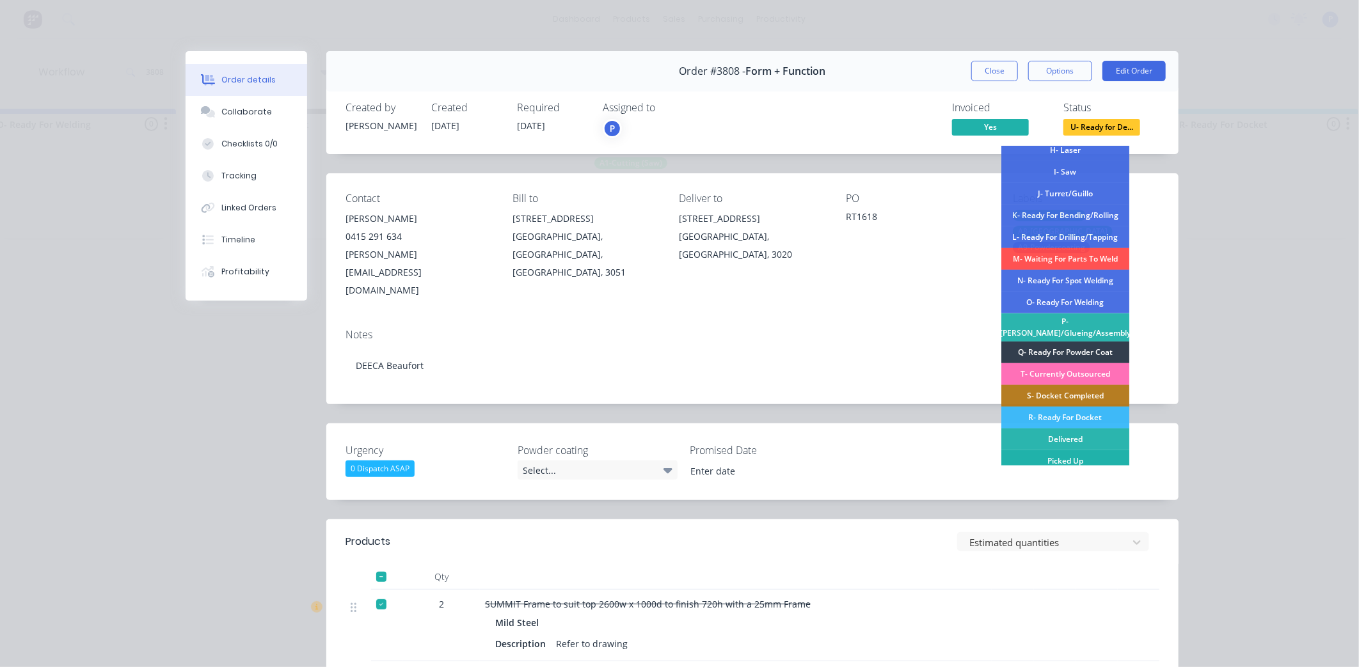
click at [1081, 455] on div "Picked Up" at bounding box center [1065, 461] width 128 height 22
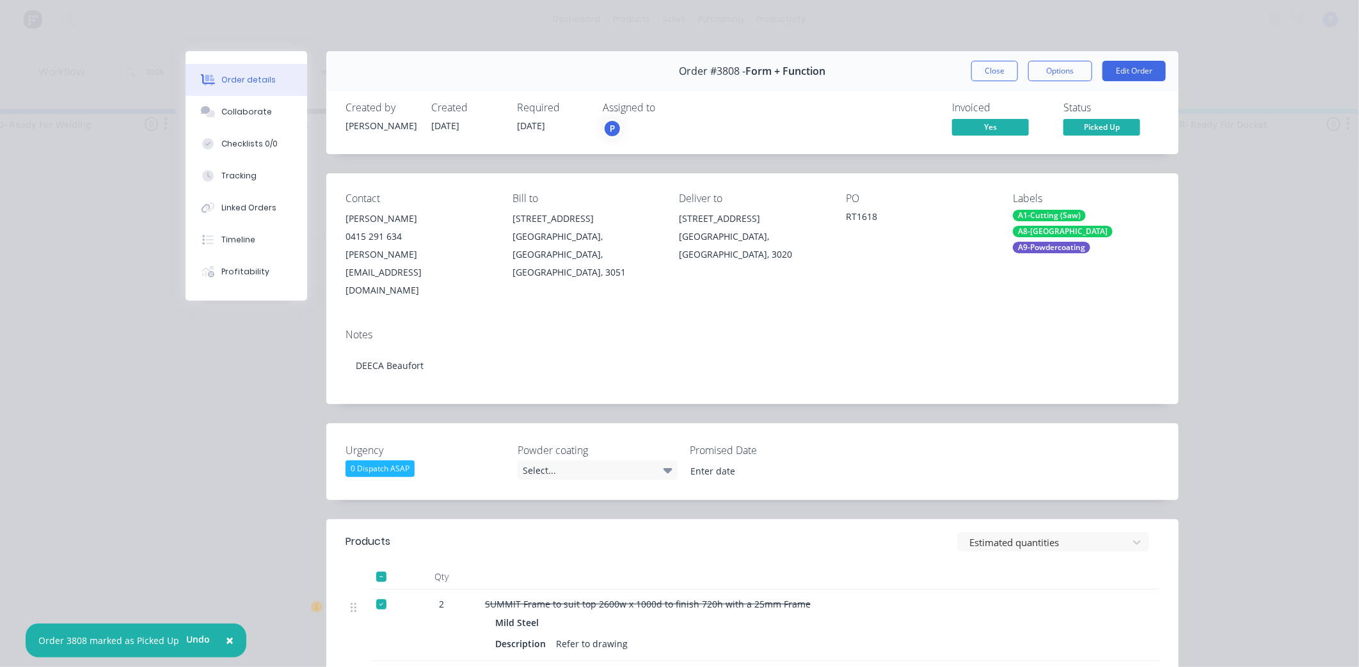
drag, startPoint x: 981, startPoint y: 73, endPoint x: 896, endPoint y: 65, distance: 85.4
click at [982, 73] on button "Close" at bounding box center [994, 71] width 47 height 20
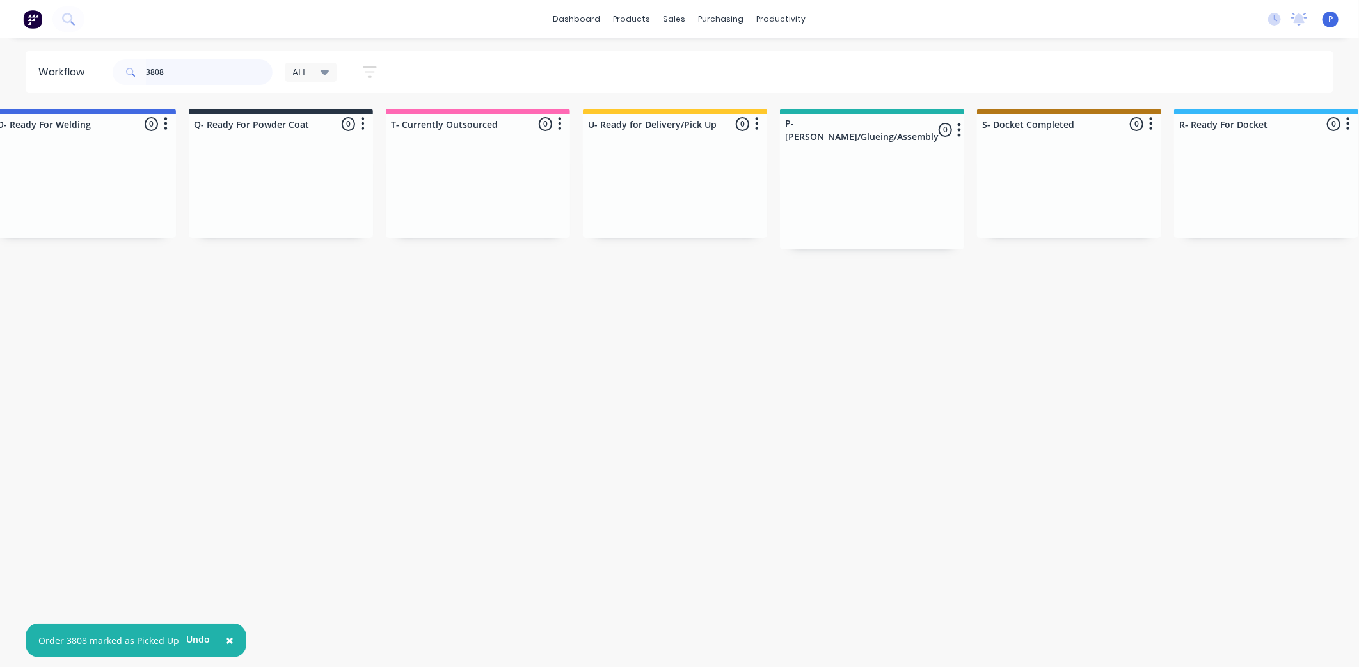
click at [193, 70] on input "3808" at bounding box center [209, 72] width 127 height 26
type input "3"
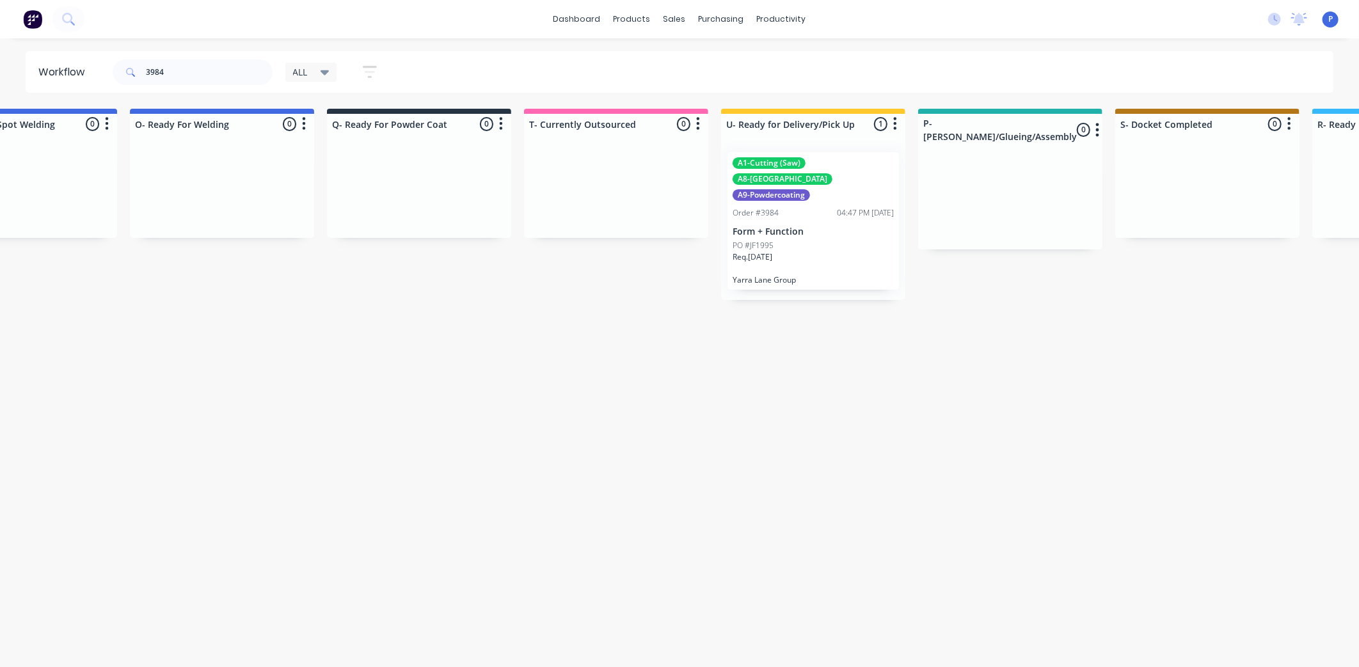
scroll to position [0, 3187]
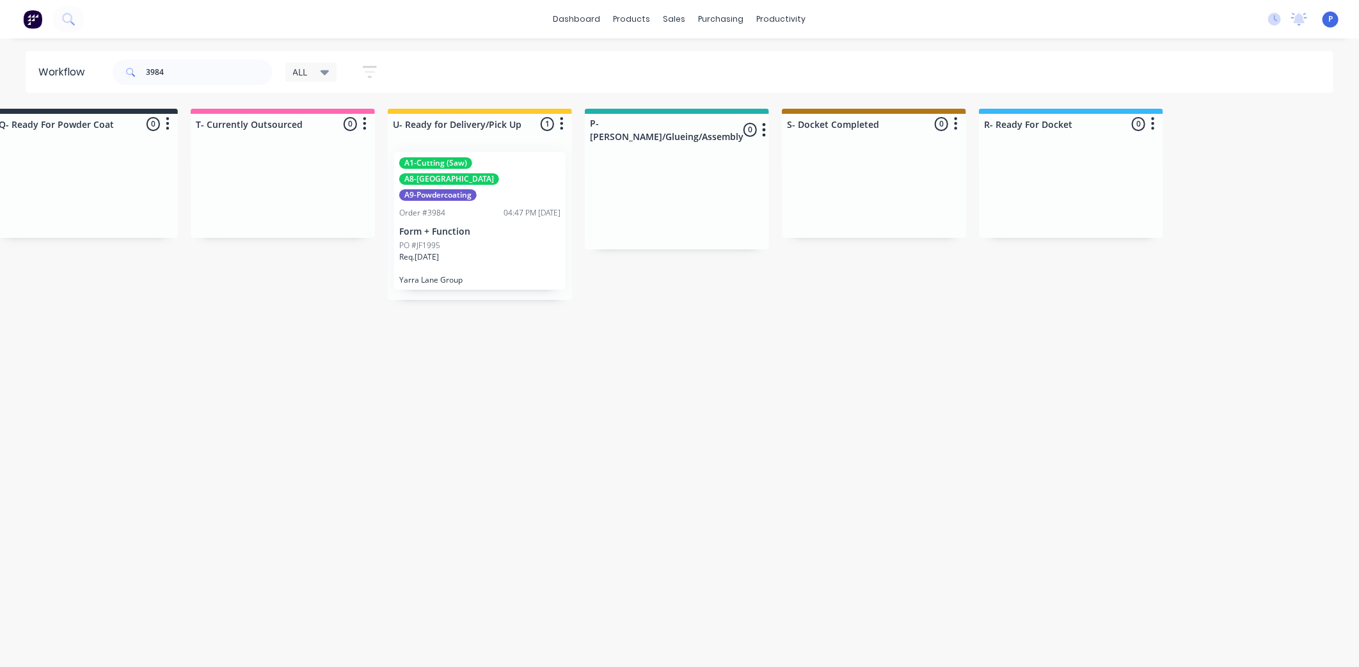
drag, startPoint x: 670, startPoint y: 377, endPoint x: 798, endPoint y: 385, distance: 128.2
click at [493, 240] on div "PO #JF1995" at bounding box center [479, 246] width 161 height 12
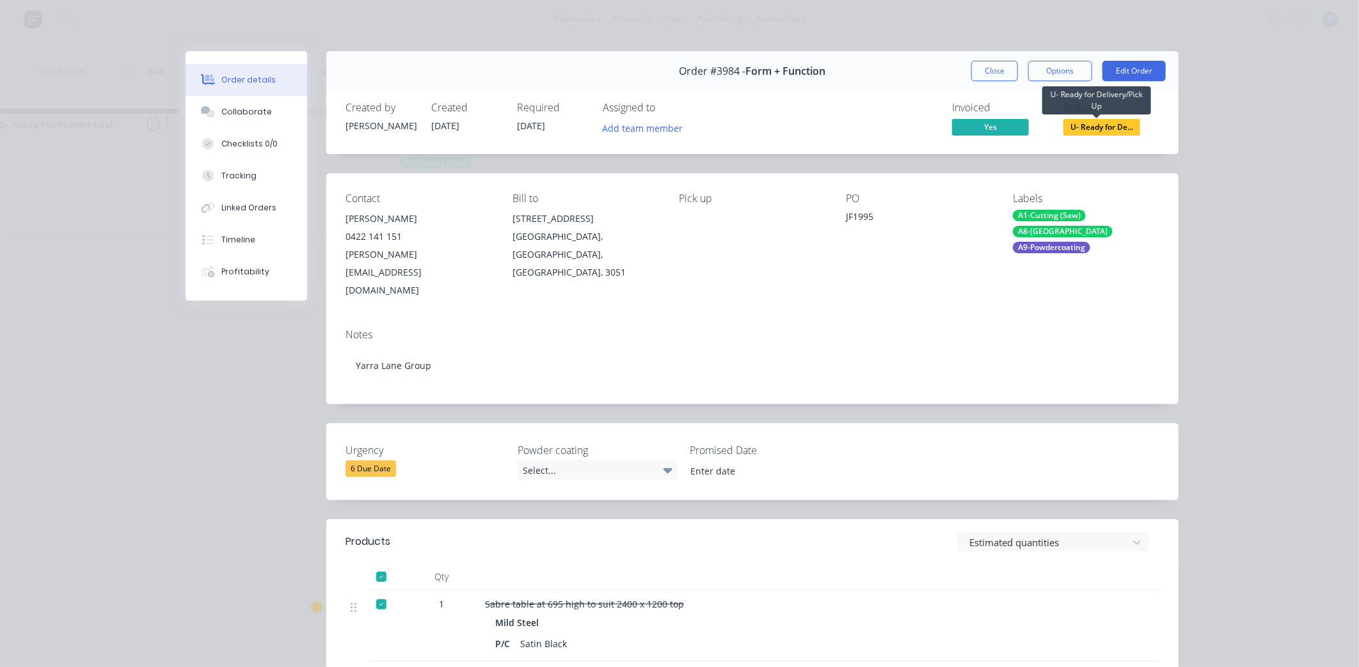
click at [1101, 131] on span "U- Ready for De..." at bounding box center [1101, 127] width 77 height 16
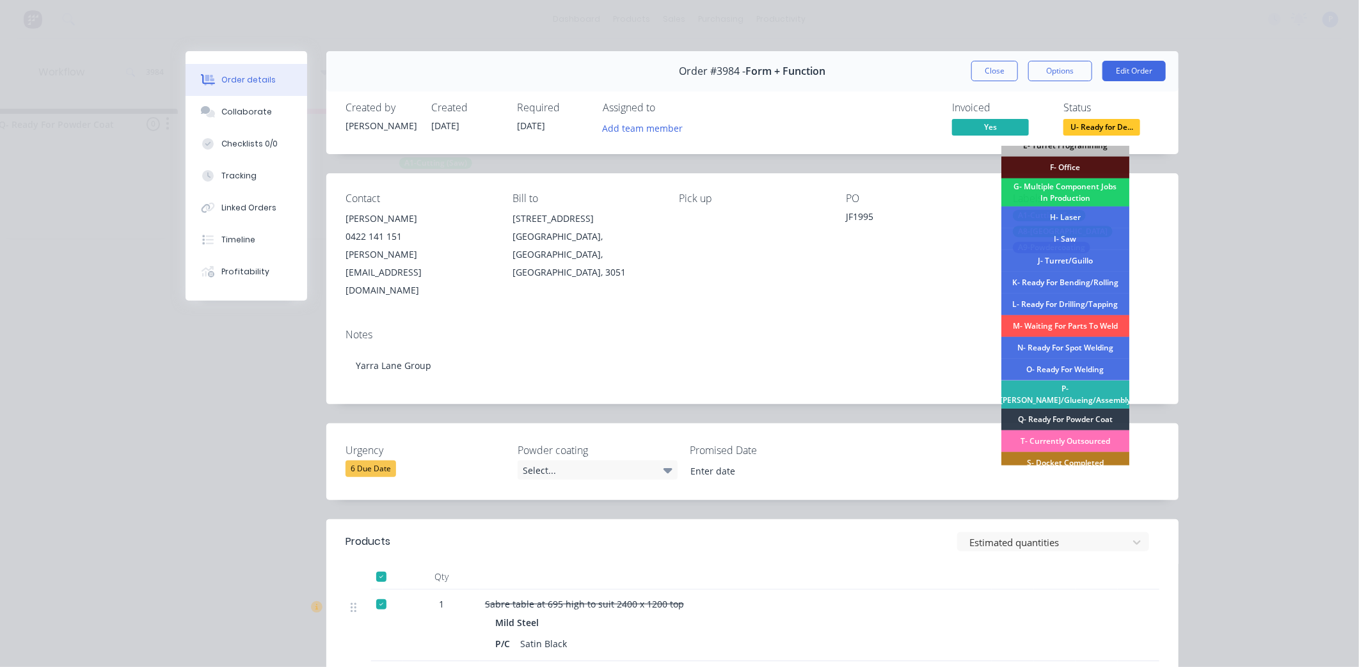
scroll to position [187, 0]
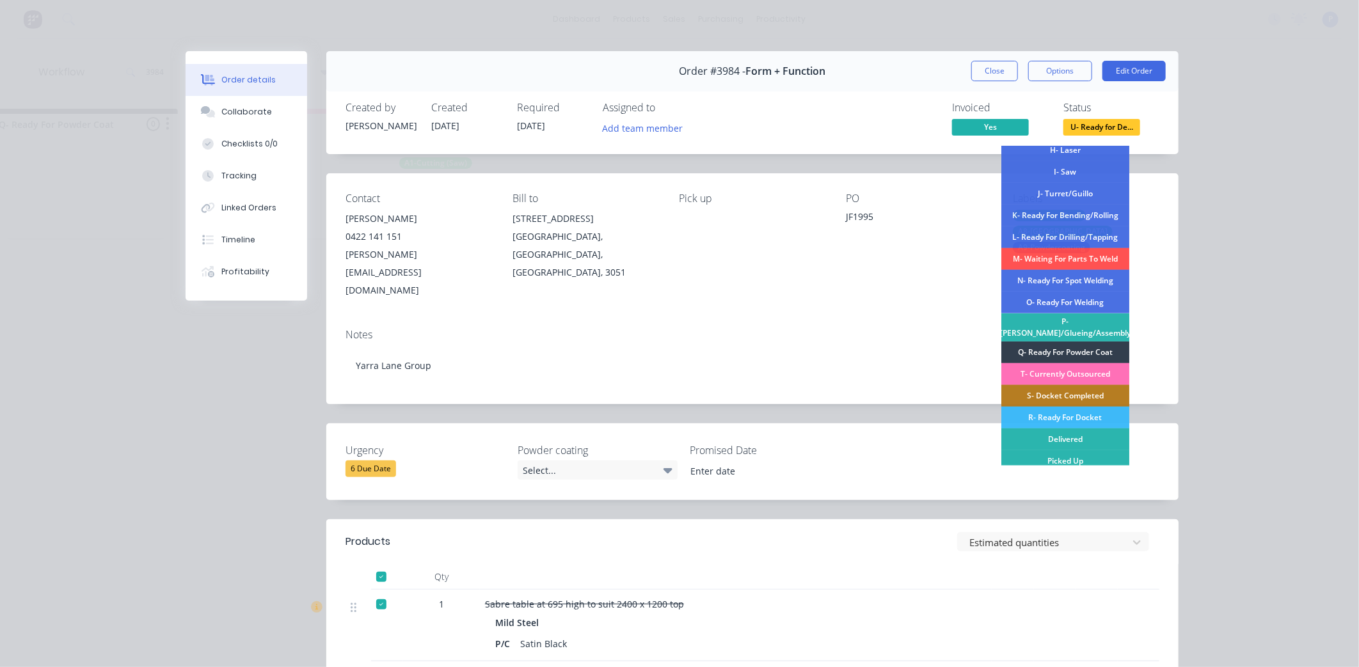
click at [1088, 451] on div "Picked Up" at bounding box center [1065, 461] width 128 height 22
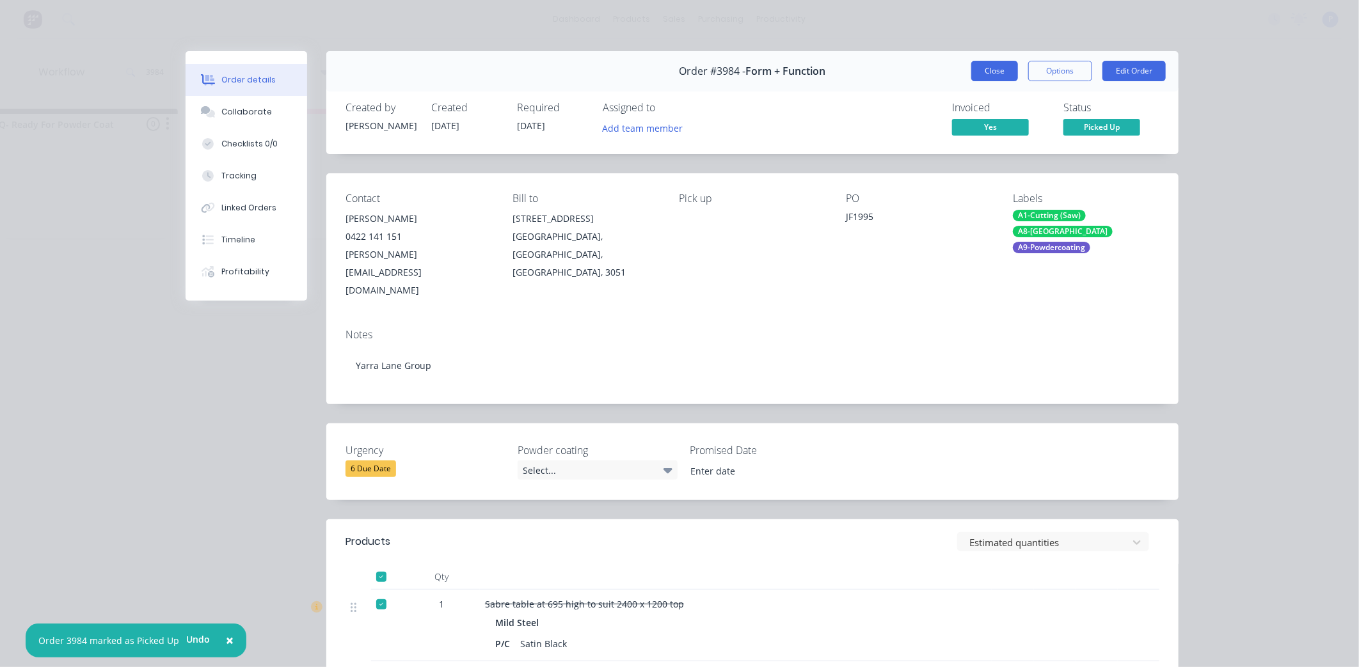
click at [984, 72] on button "Close" at bounding box center [994, 71] width 47 height 20
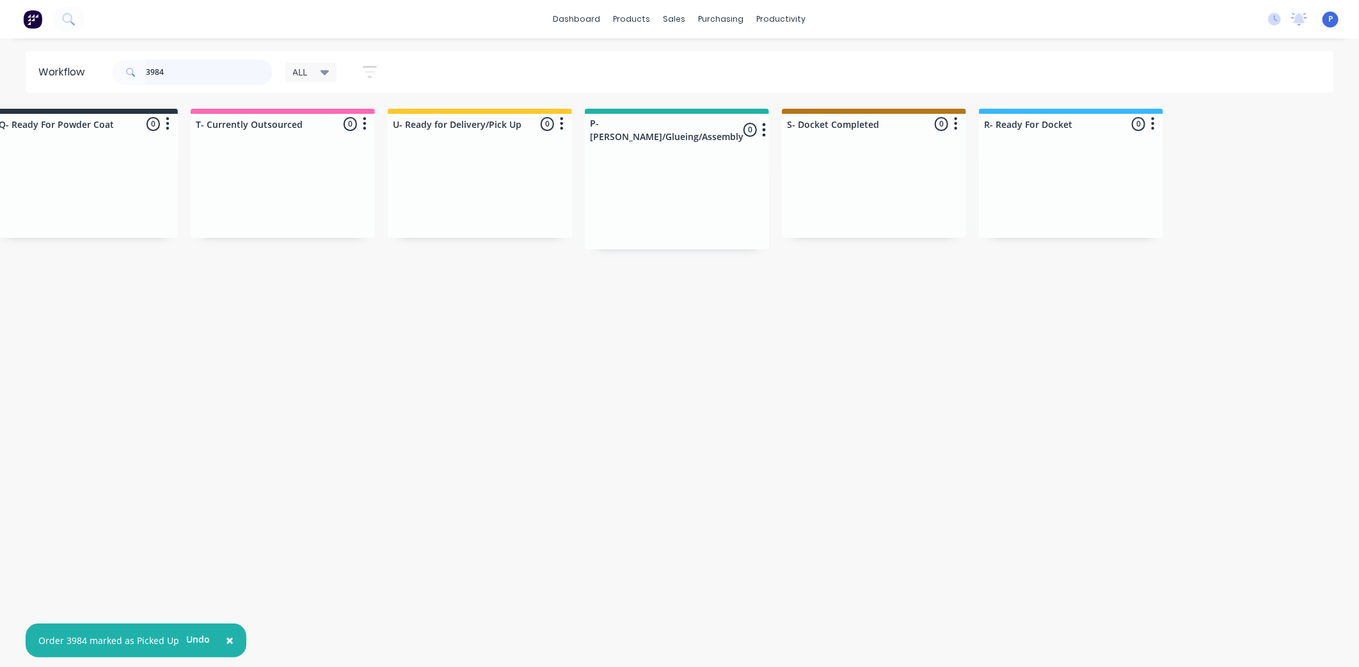
click at [209, 74] on input "3984" at bounding box center [209, 72] width 127 height 26
type input "3"
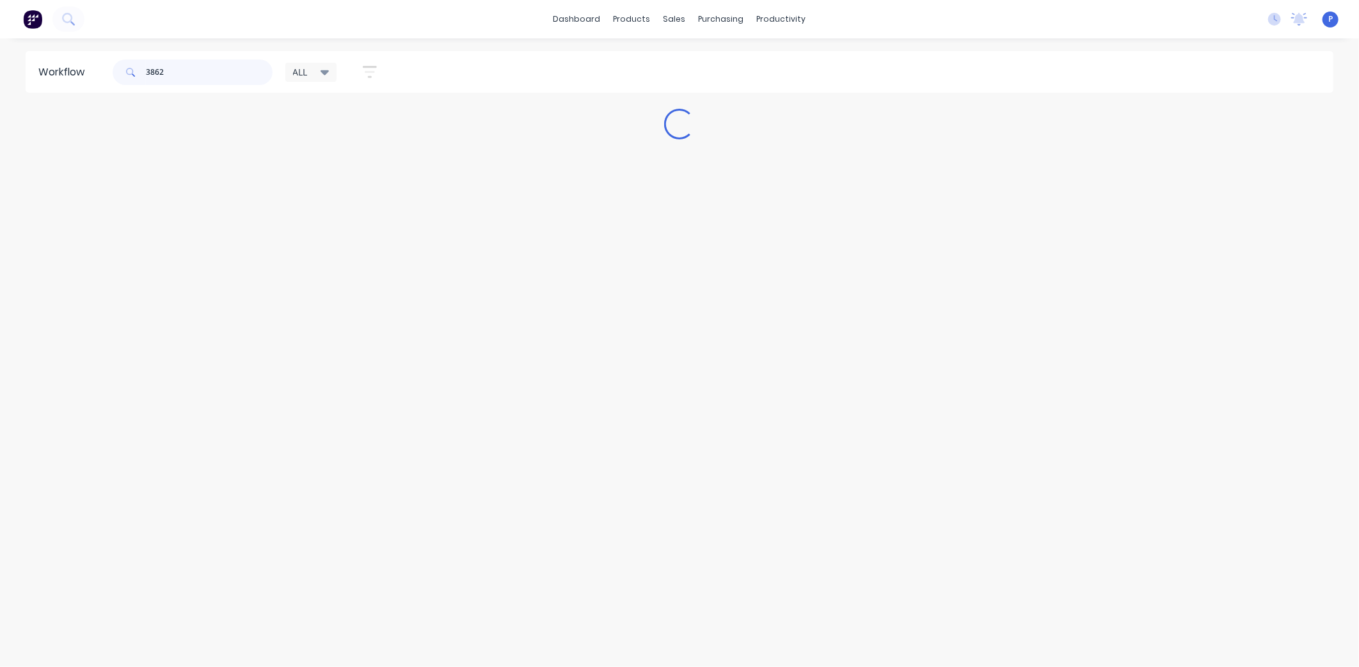
scroll to position [0, 0]
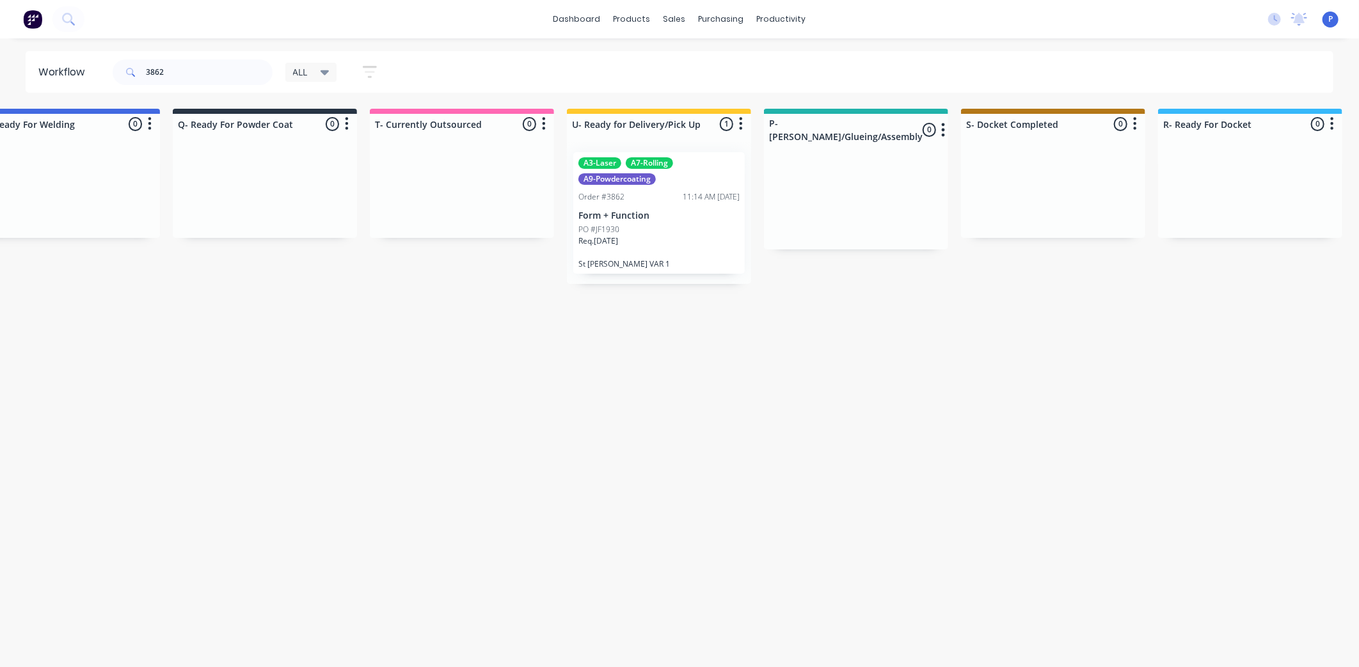
drag, startPoint x: 412, startPoint y: 388, endPoint x: 506, endPoint y: 398, distance: 94.6
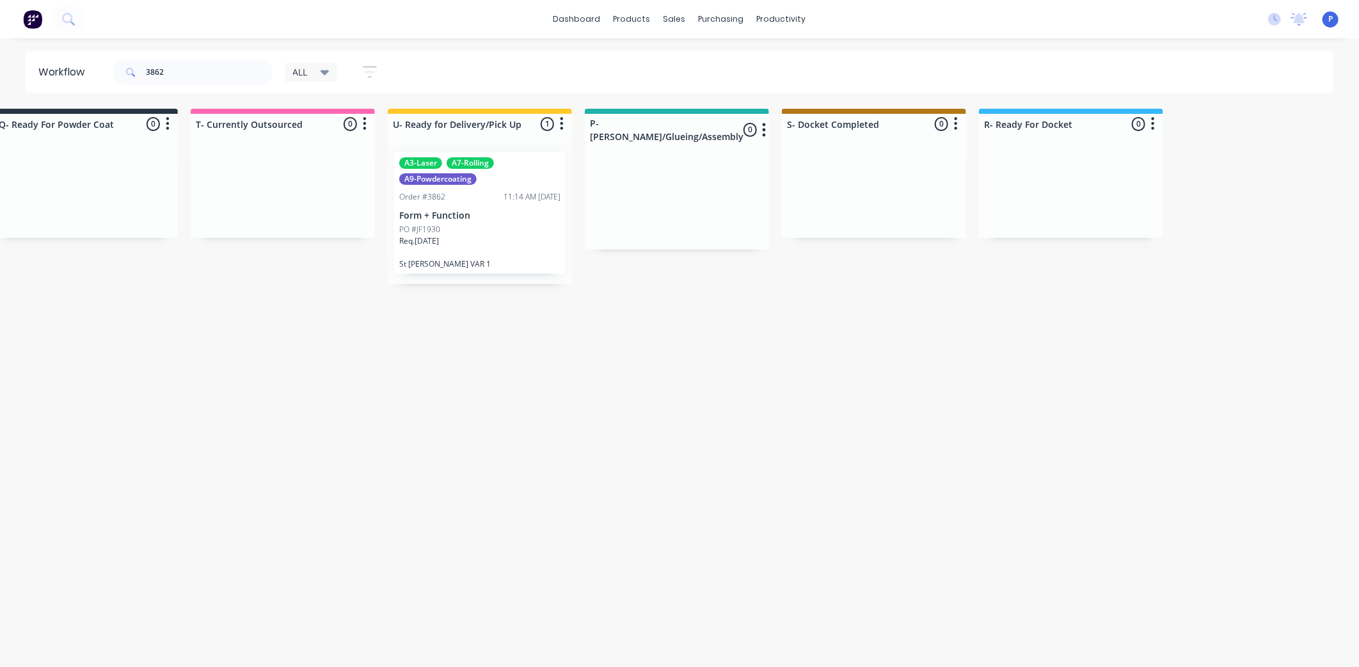
click at [497, 243] on div "Req. [DATE]" at bounding box center [479, 246] width 161 height 22
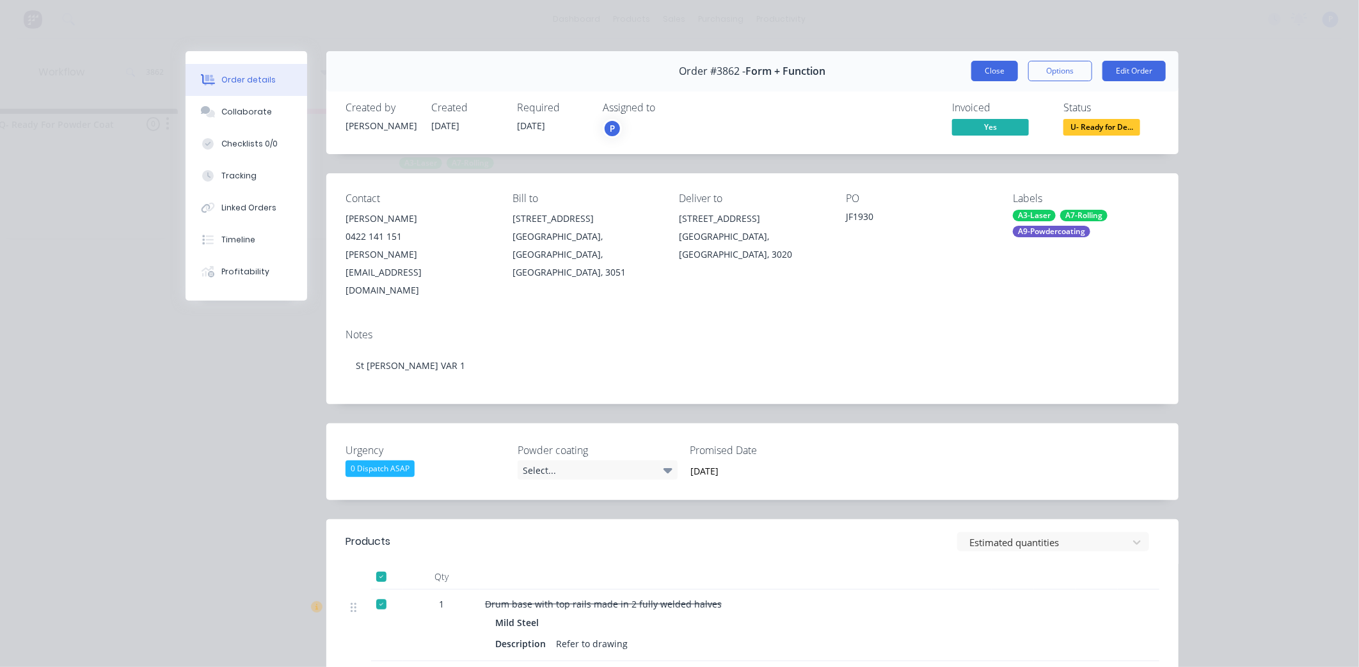
click at [1001, 67] on button "Close" at bounding box center [994, 71] width 47 height 20
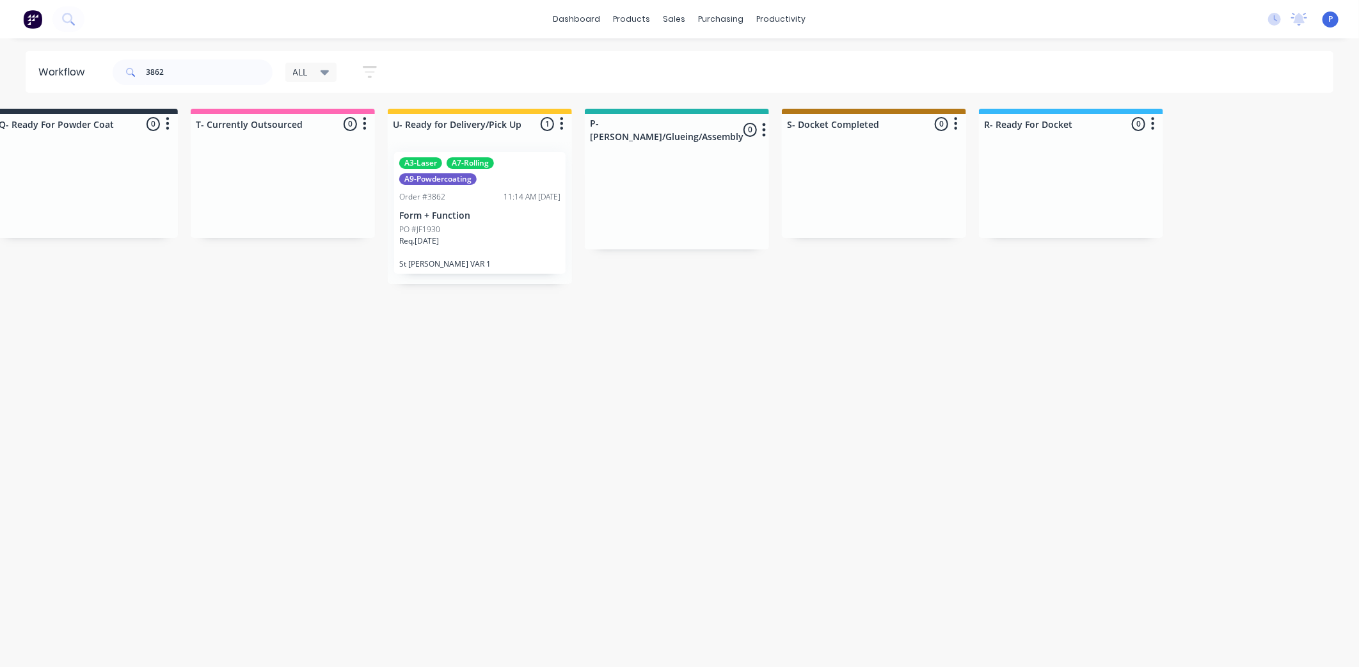
click at [463, 206] on div "A3-Laser A7-Rolling A9-Powdercoating Order #3862 11:14 AM [DATE] Form + Functio…" at bounding box center [479, 213] width 171 height 122
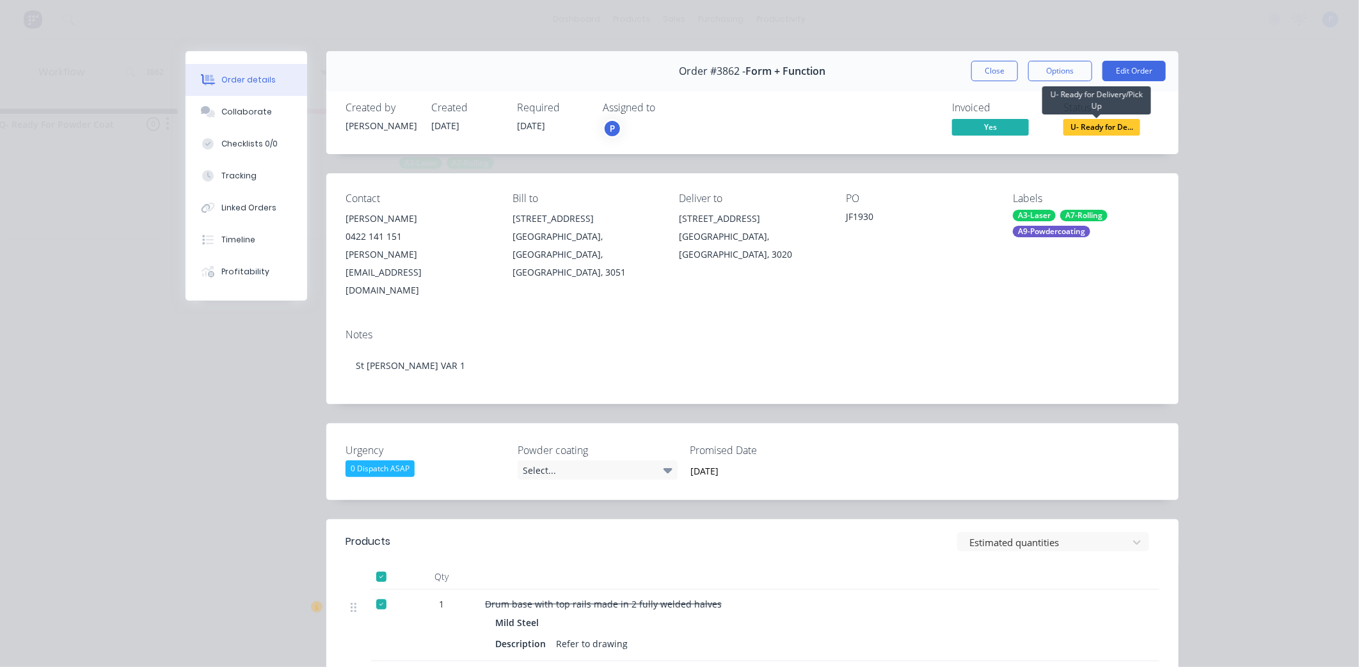
click at [1098, 131] on span "U- Ready for De..." at bounding box center [1101, 127] width 77 height 16
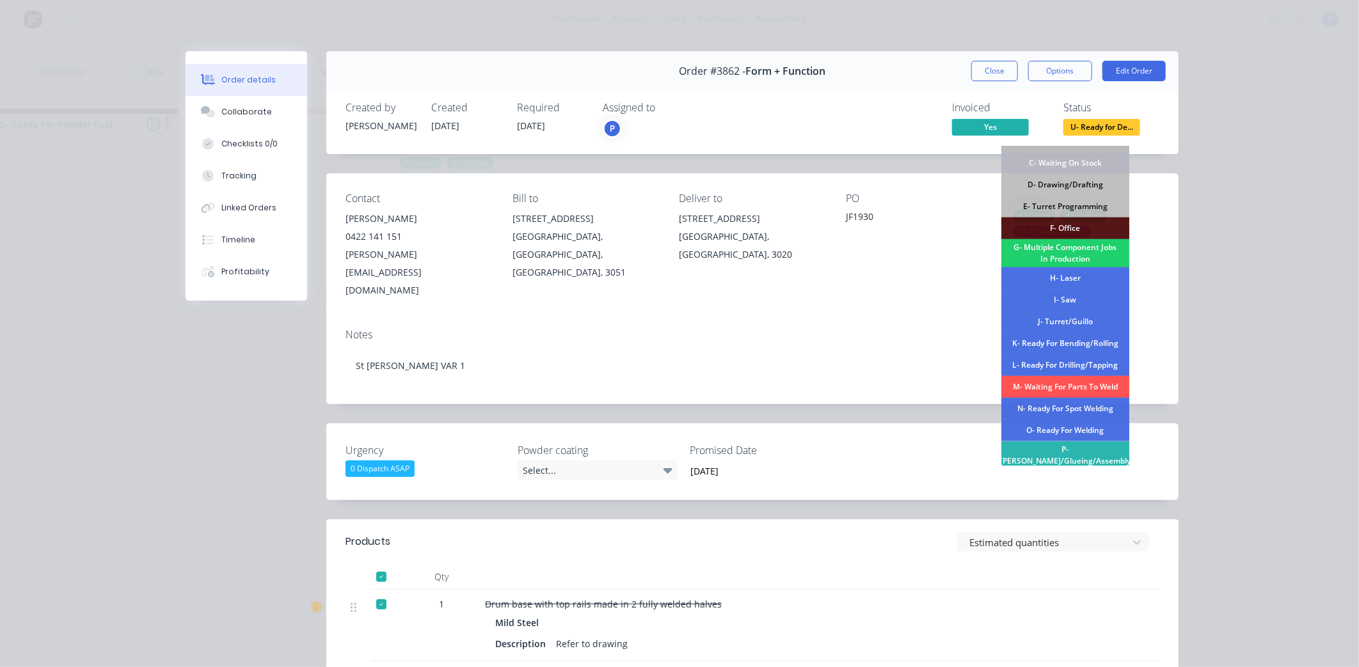
scroll to position [187, 0]
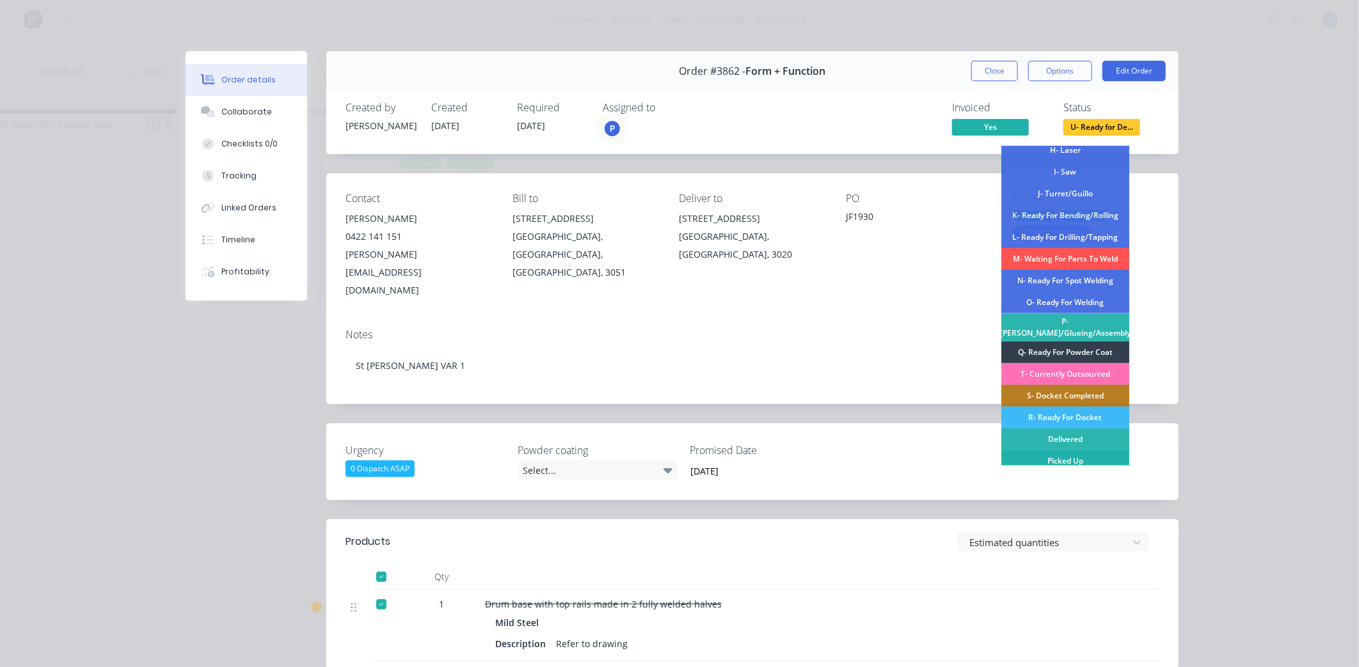
click at [1091, 457] on div "Picked Up" at bounding box center [1065, 461] width 128 height 22
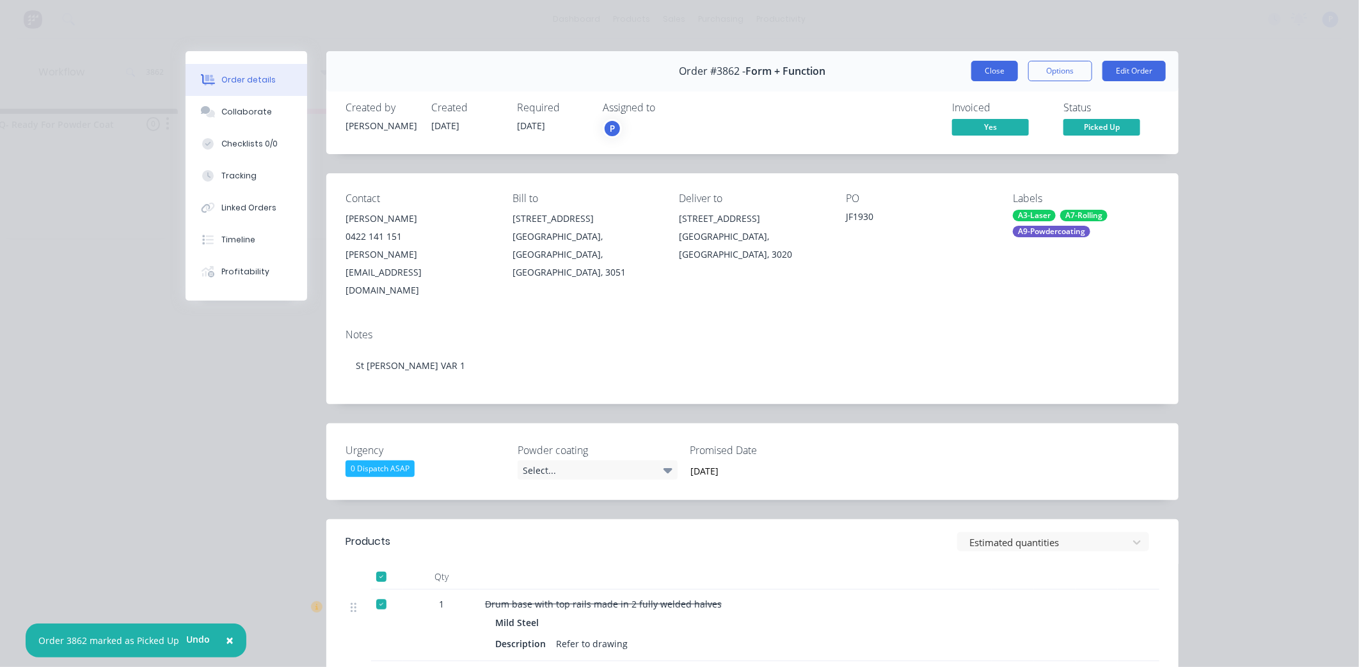
click at [987, 66] on button "Close" at bounding box center [994, 71] width 47 height 20
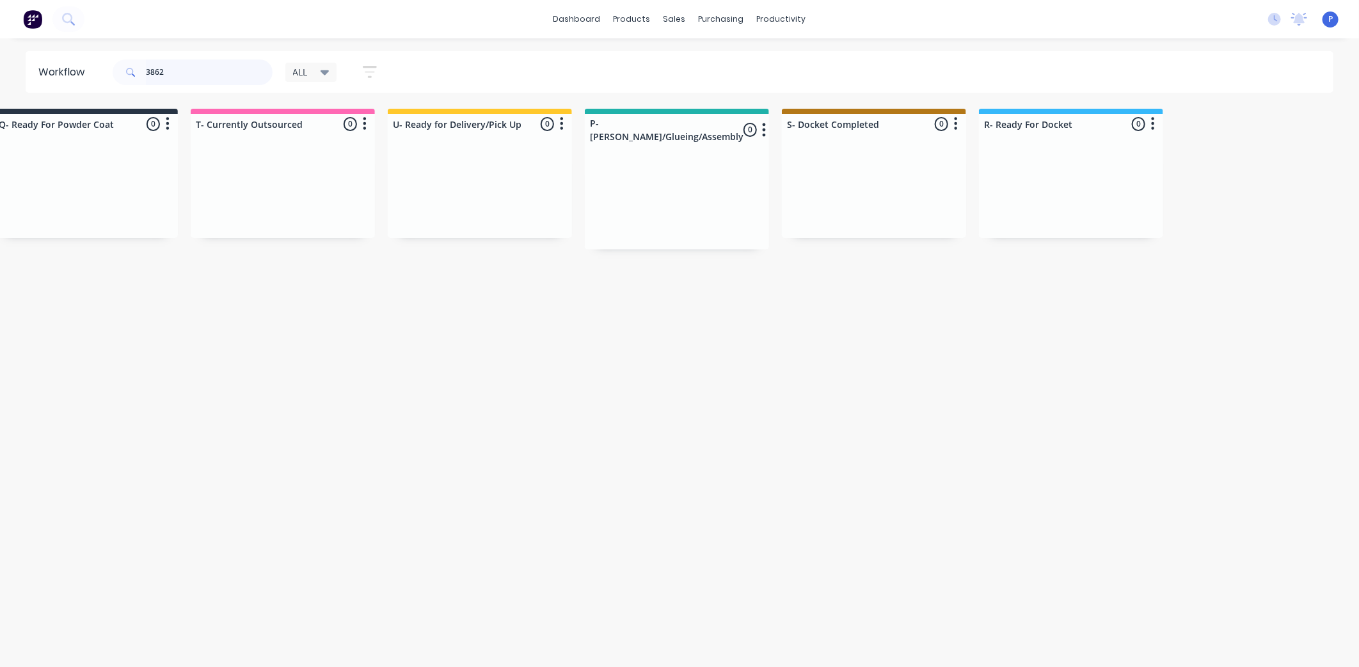
click at [231, 69] on input "3862" at bounding box center [209, 72] width 127 height 26
type input "3"
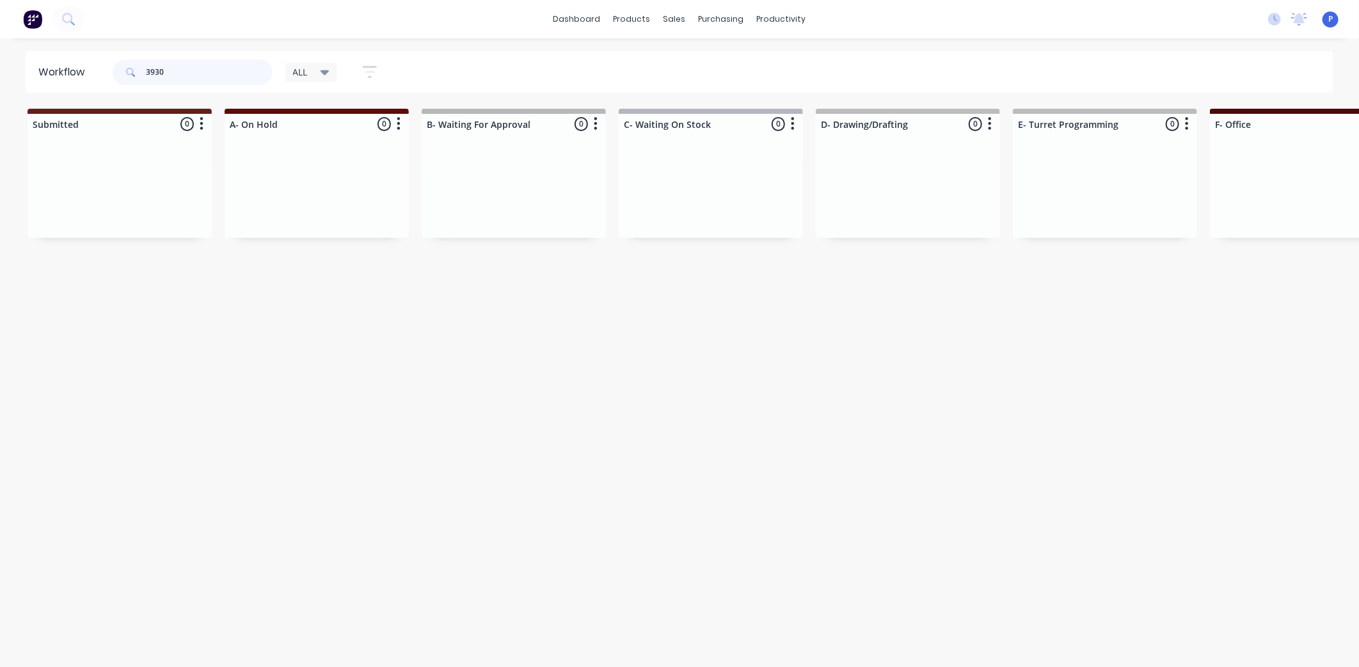
type input "3930"
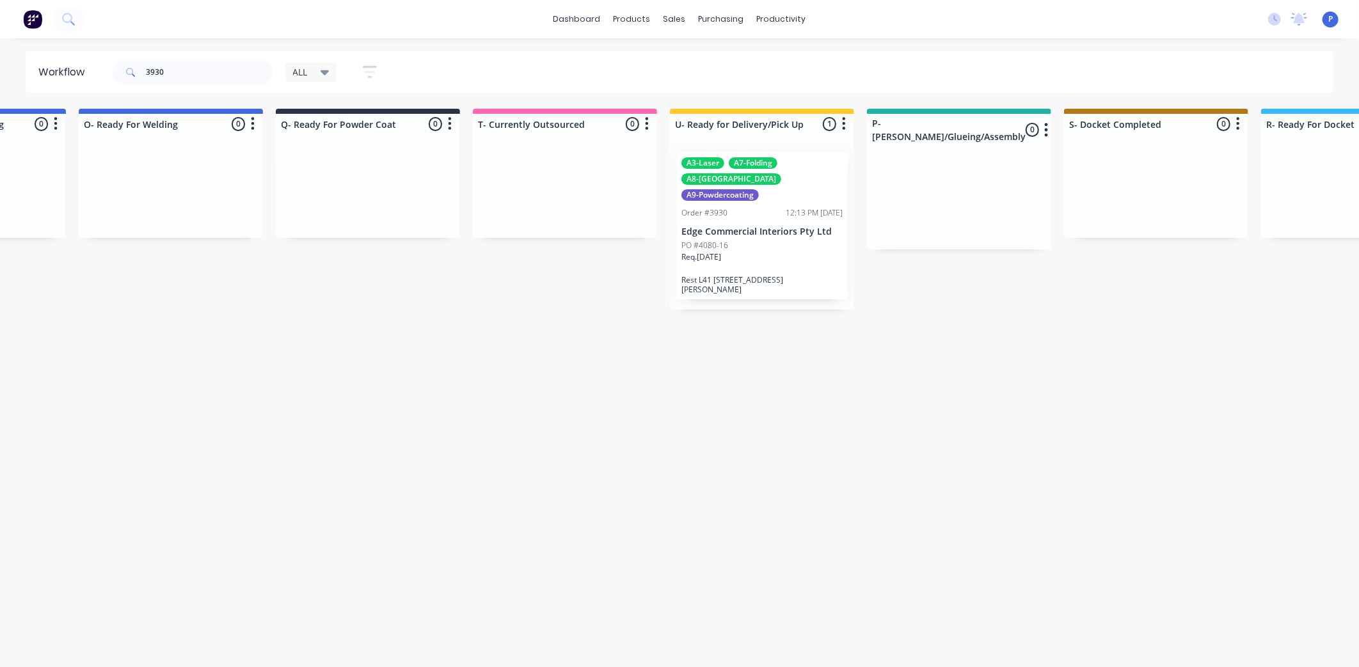
scroll to position [0, 3187]
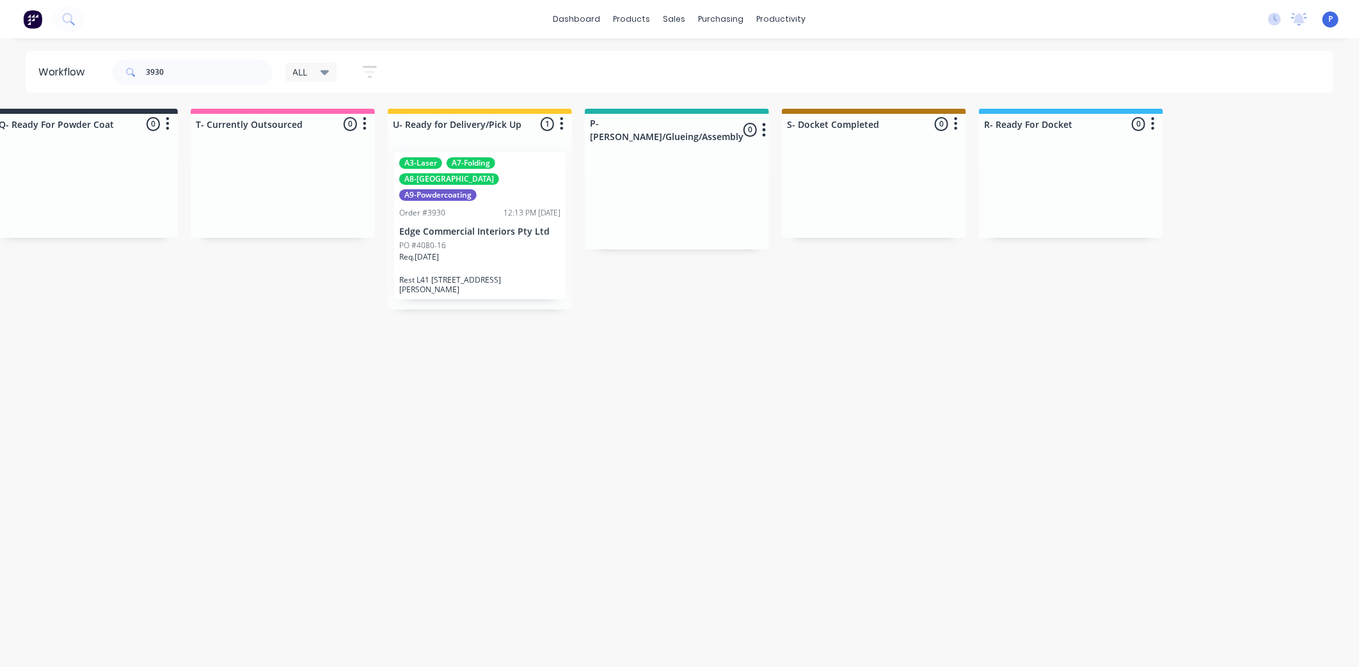
drag, startPoint x: 380, startPoint y: 353, endPoint x: 504, endPoint y: 375, distance: 126.1
